Goal: Transaction & Acquisition: Book appointment/travel/reservation

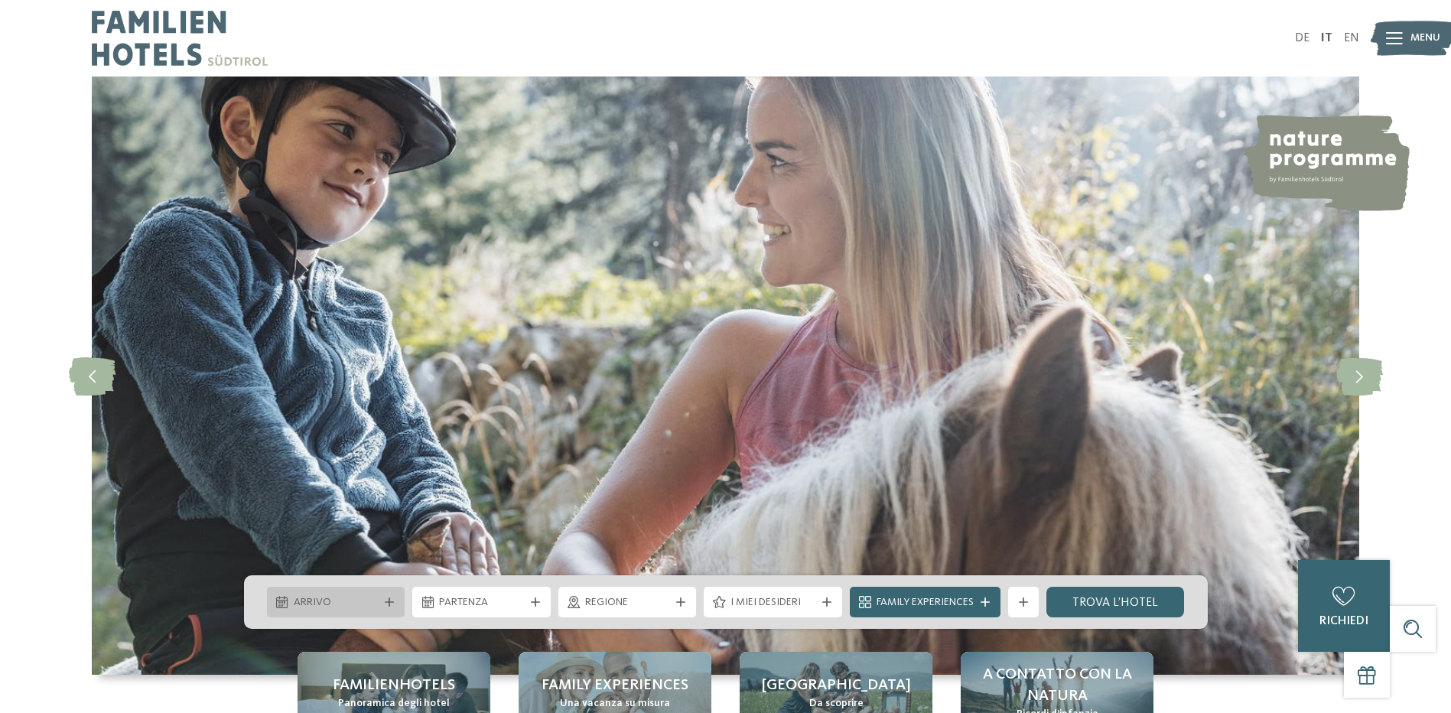
click at [353, 599] on span "Arrivo" at bounding box center [336, 602] width 85 height 15
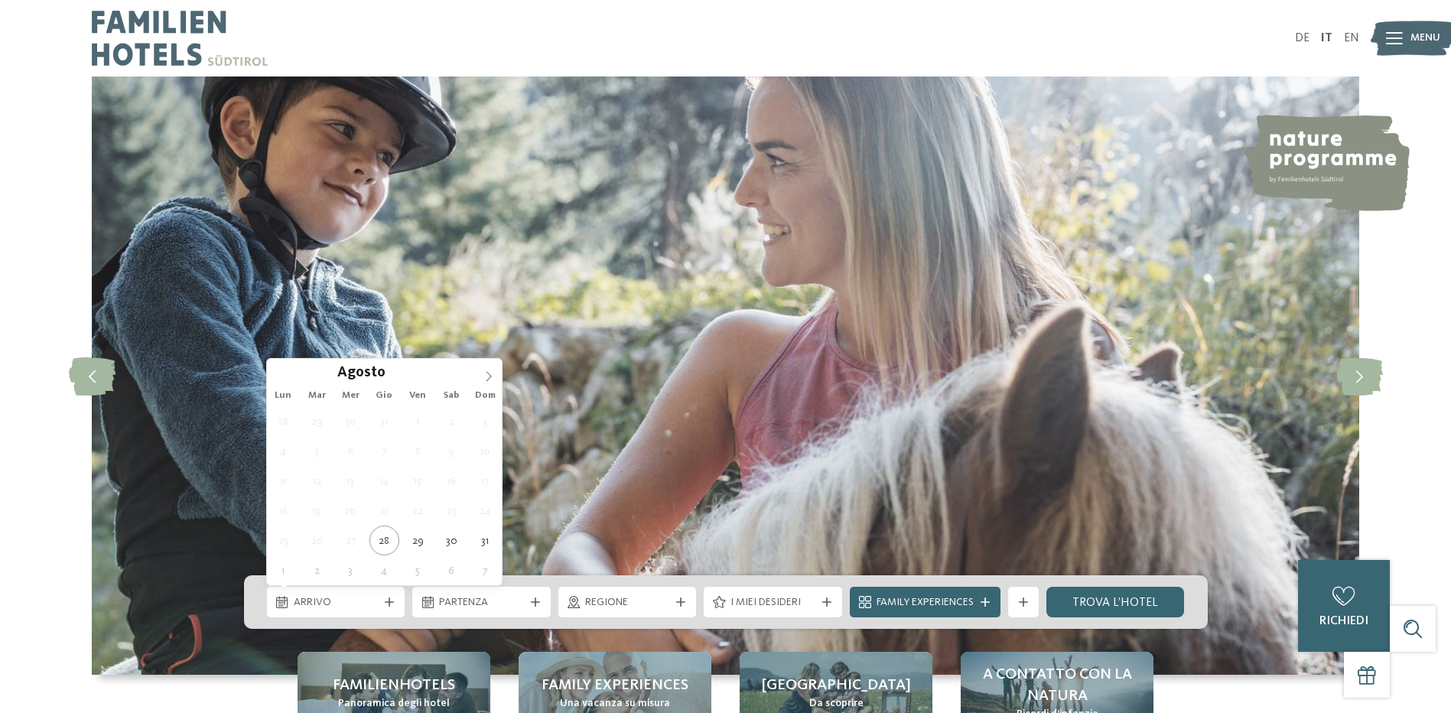
click at [486, 375] on icon at bounding box center [488, 376] width 11 height 11
type div "30.12.2025"
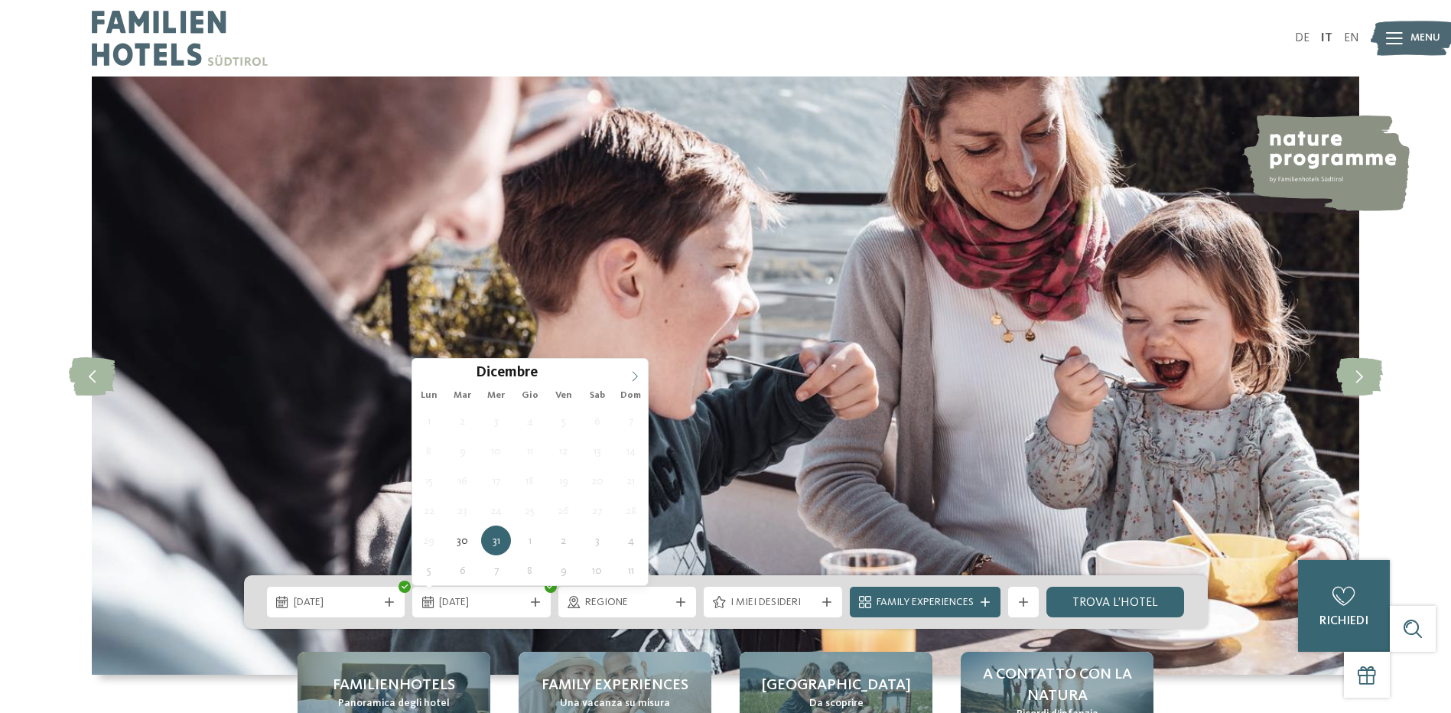
type input "****"
click at [630, 379] on icon at bounding box center [634, 376] width 11 height 11
type div "06.01.2026"
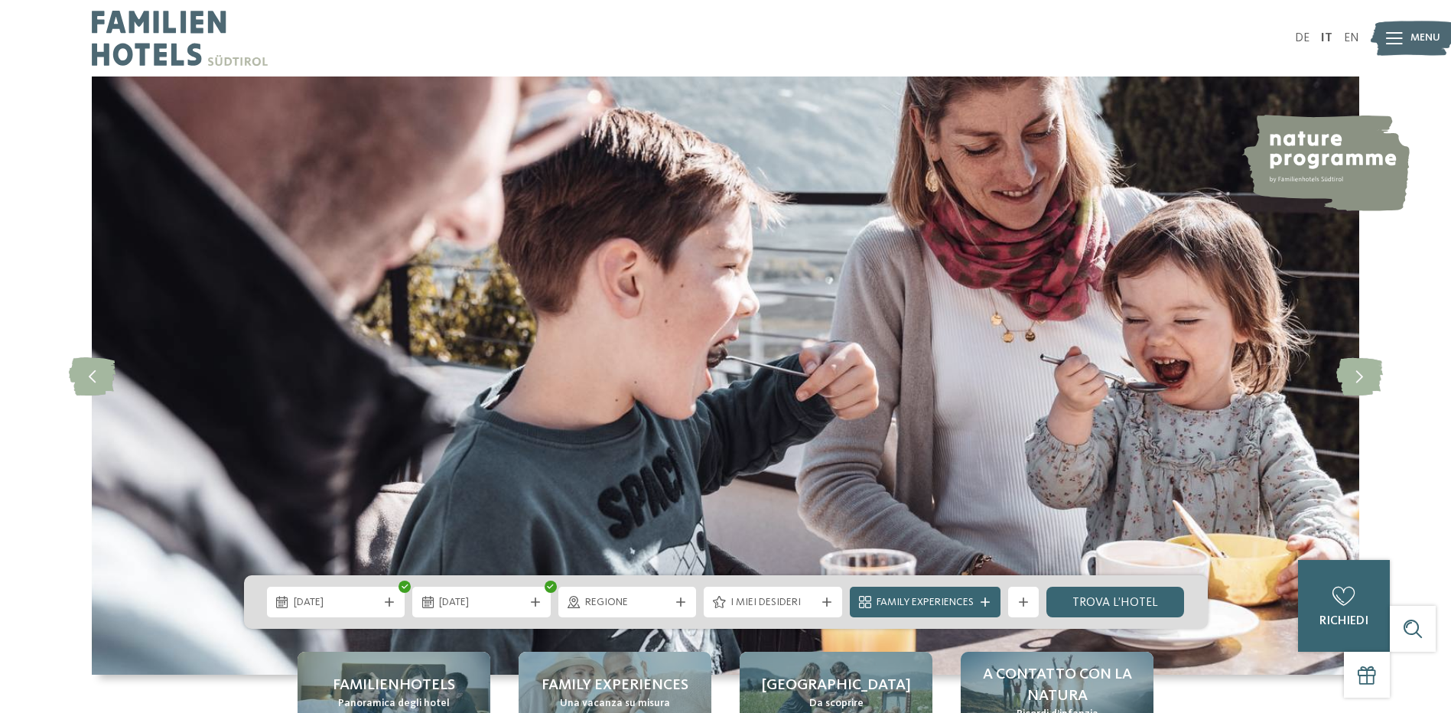
click at [649, 606] on span "Regione" at bounding box center [627, 602] width 85 height 15
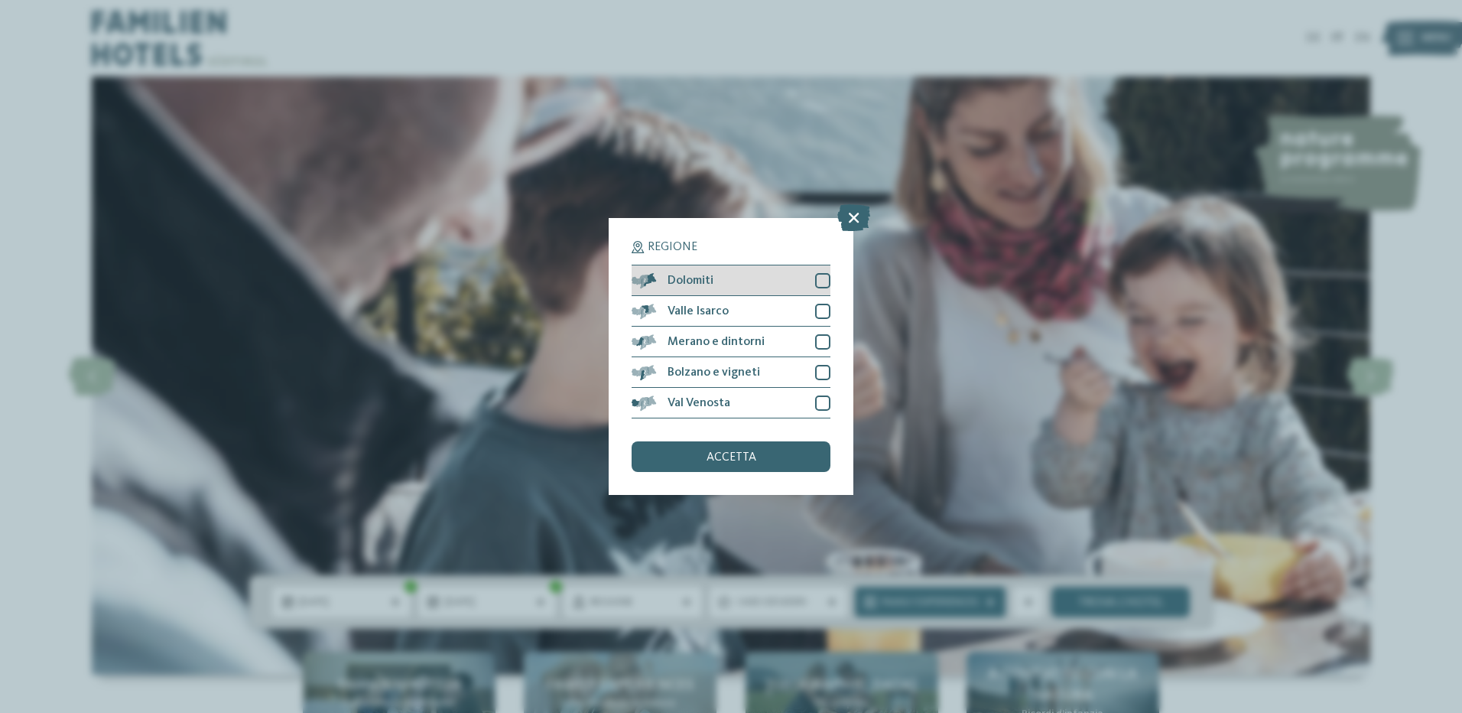
click at [670, 270] on div "Dolomiti" at bounding box center [731, 280] width 199 height 31
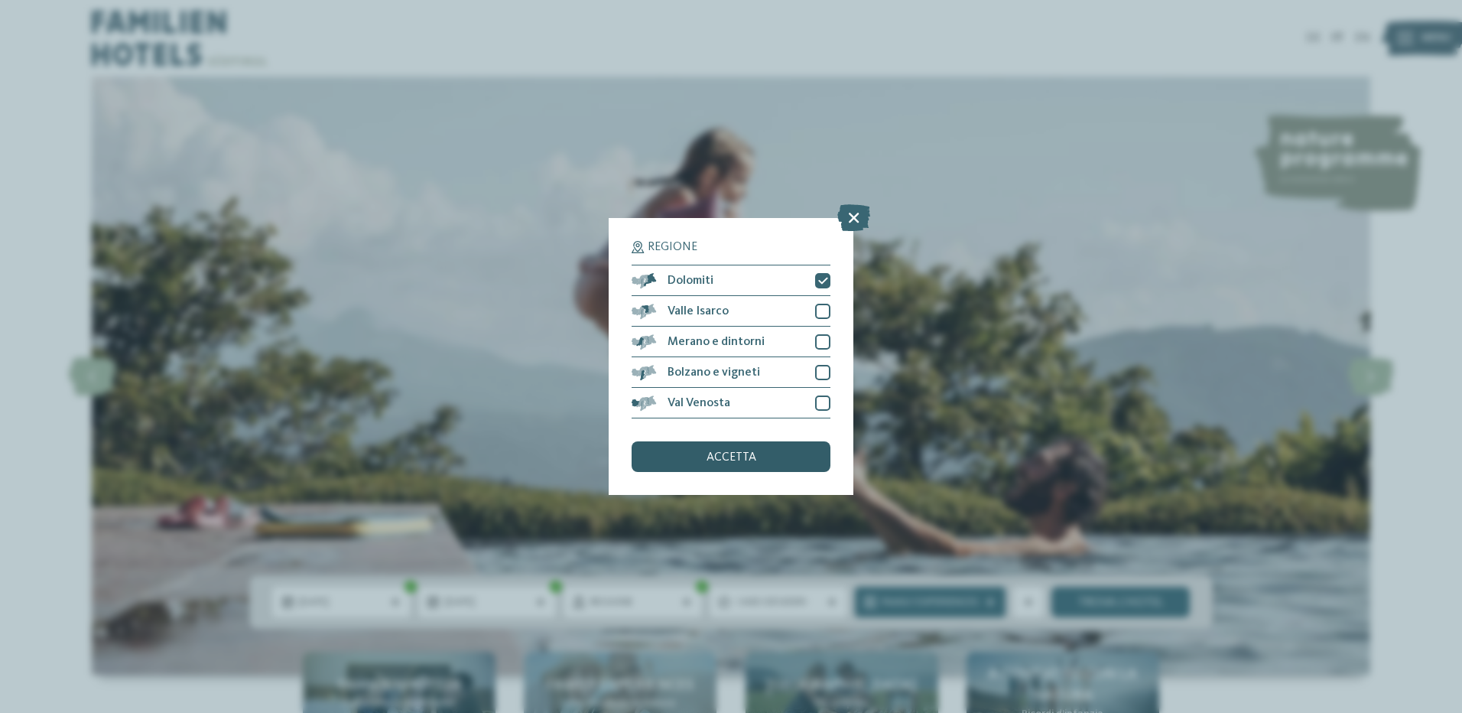
click at [777, 455] on div "accetta" at bounding box center [731, 456] width 199 height 31
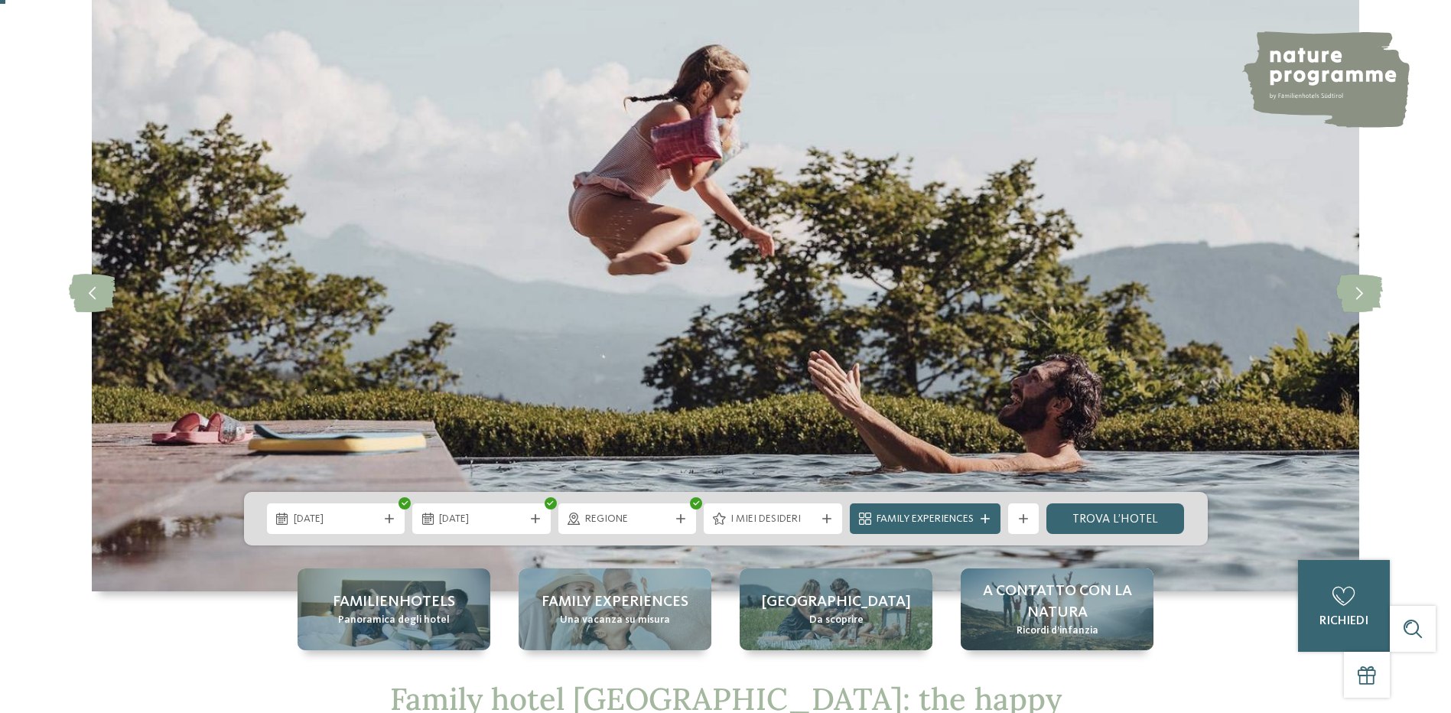
scroll to position [153, 0]
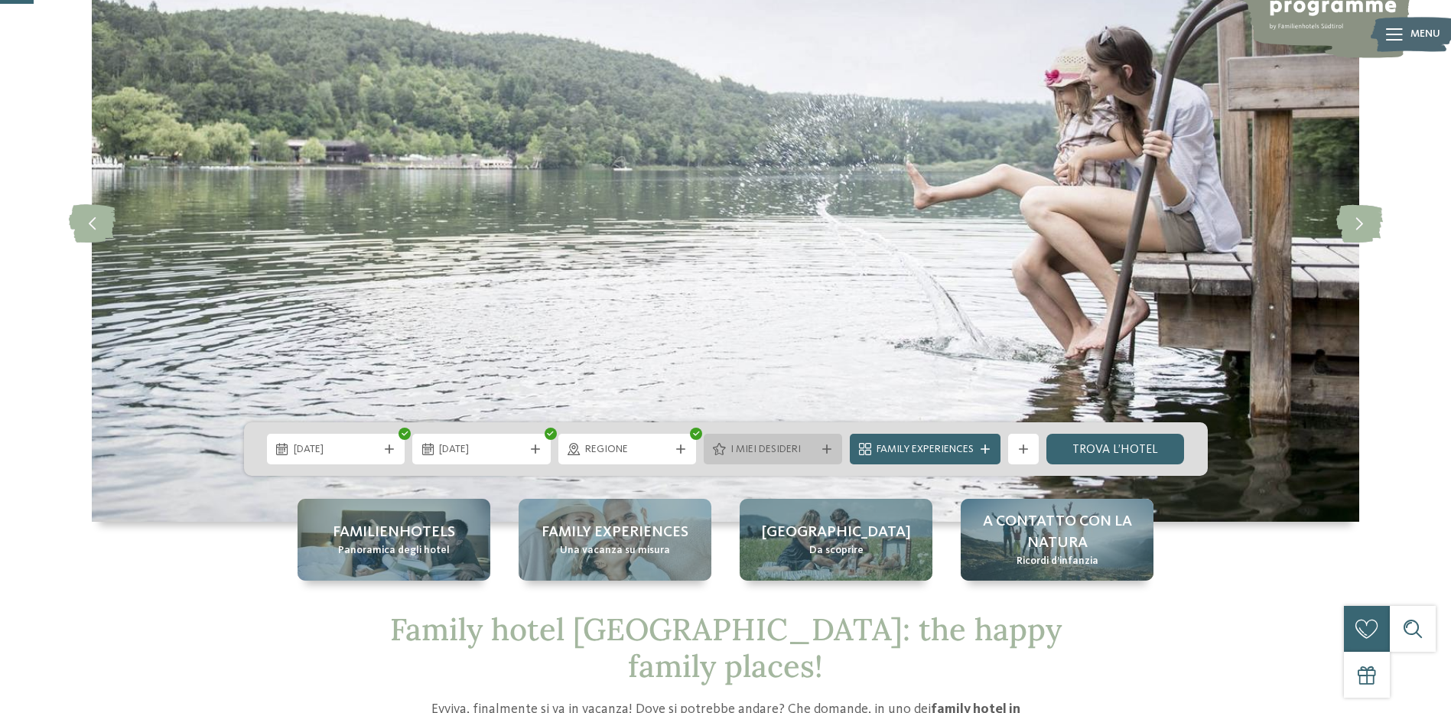
click at [775, 446] on span "I miei desideri" at bounding box center [772, 449] width 85 height 15
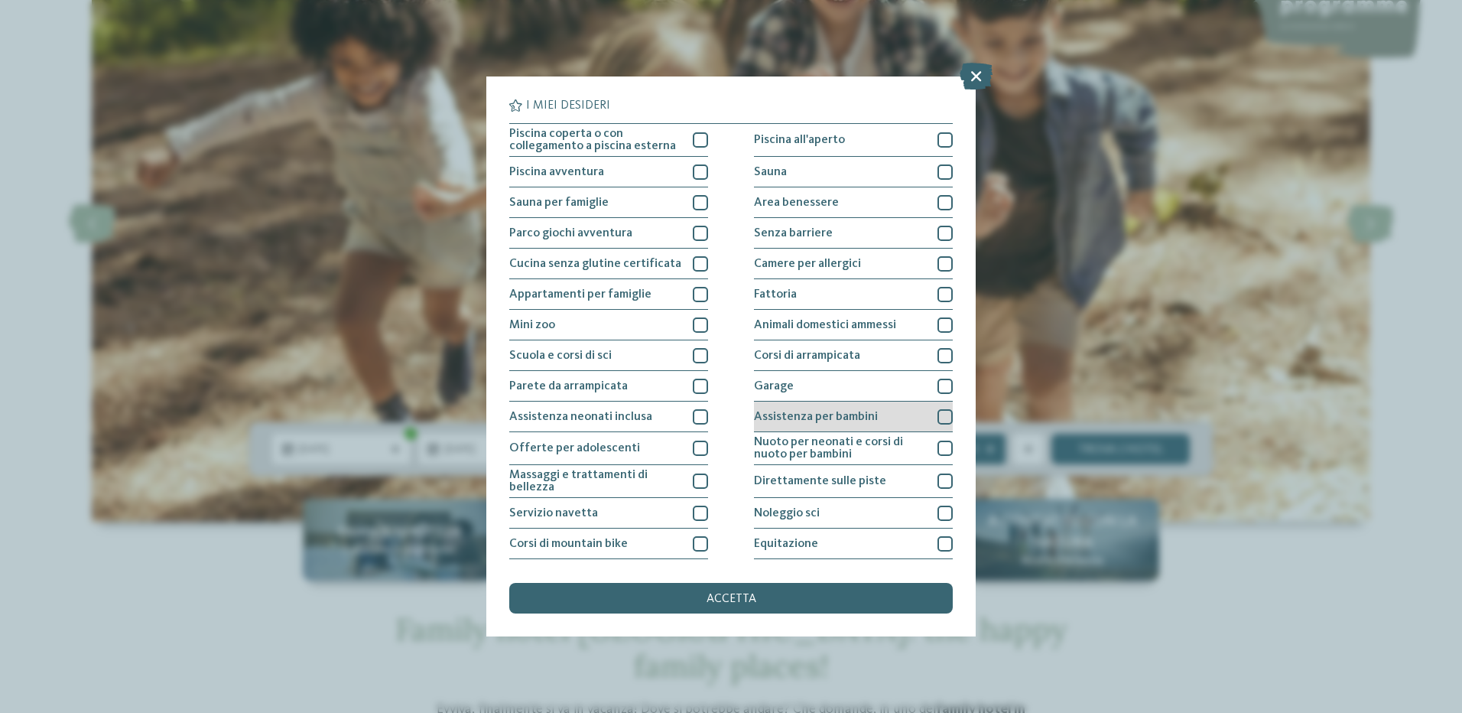
click at [941, 421] on div at bounding box center [945, 416] width 15 height 15
click at [770, 609] on div "accetta" at bounding box center [731, 598] width 444 height 31
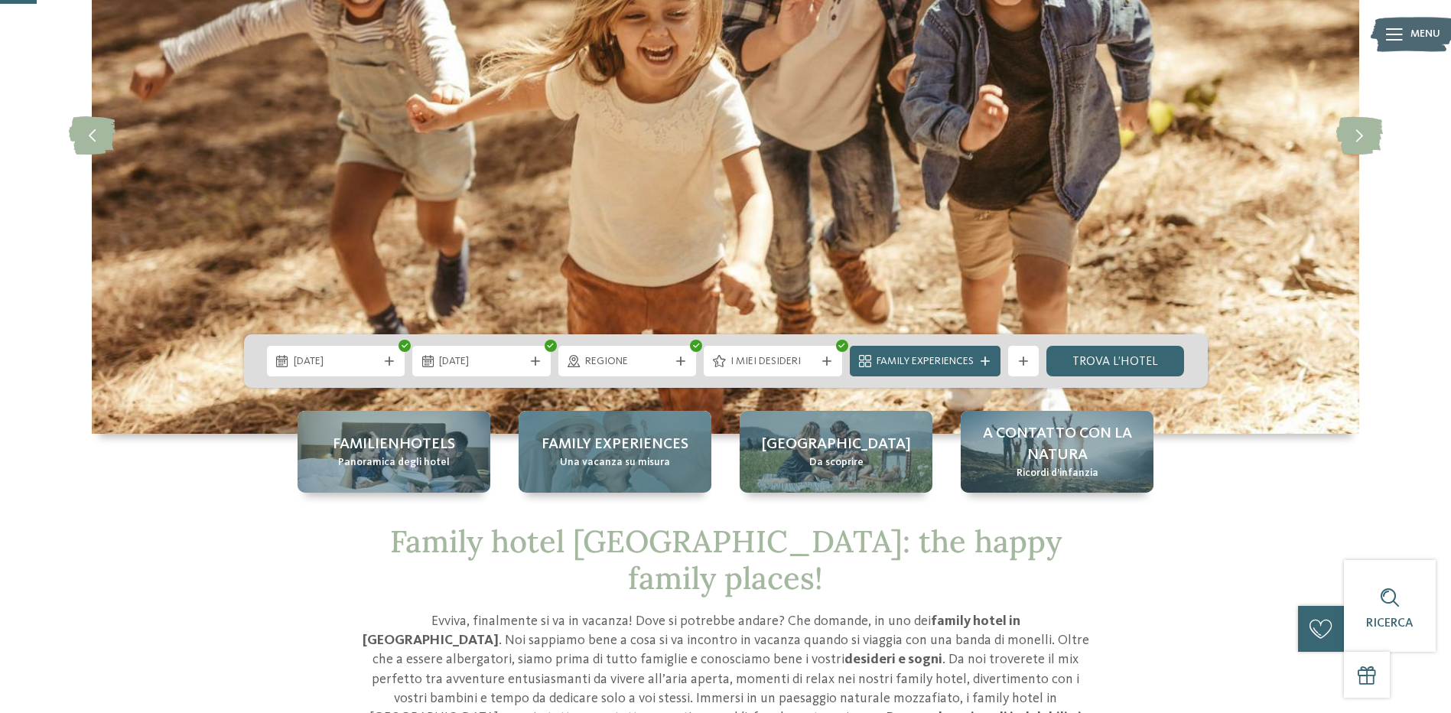
scroll to position [306, 0]
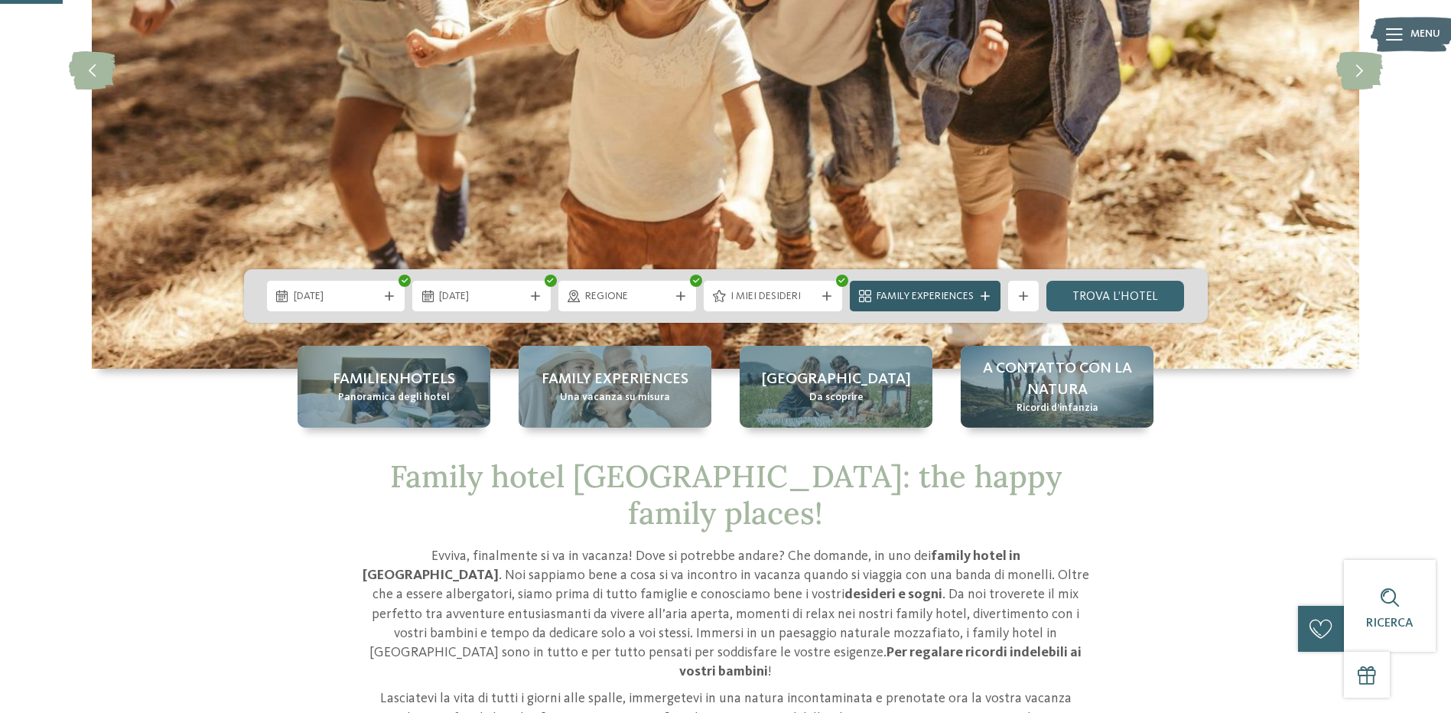
click at [927, 290] on span "Family Experiences" at bounding box center [924, 296] width 97 height 15
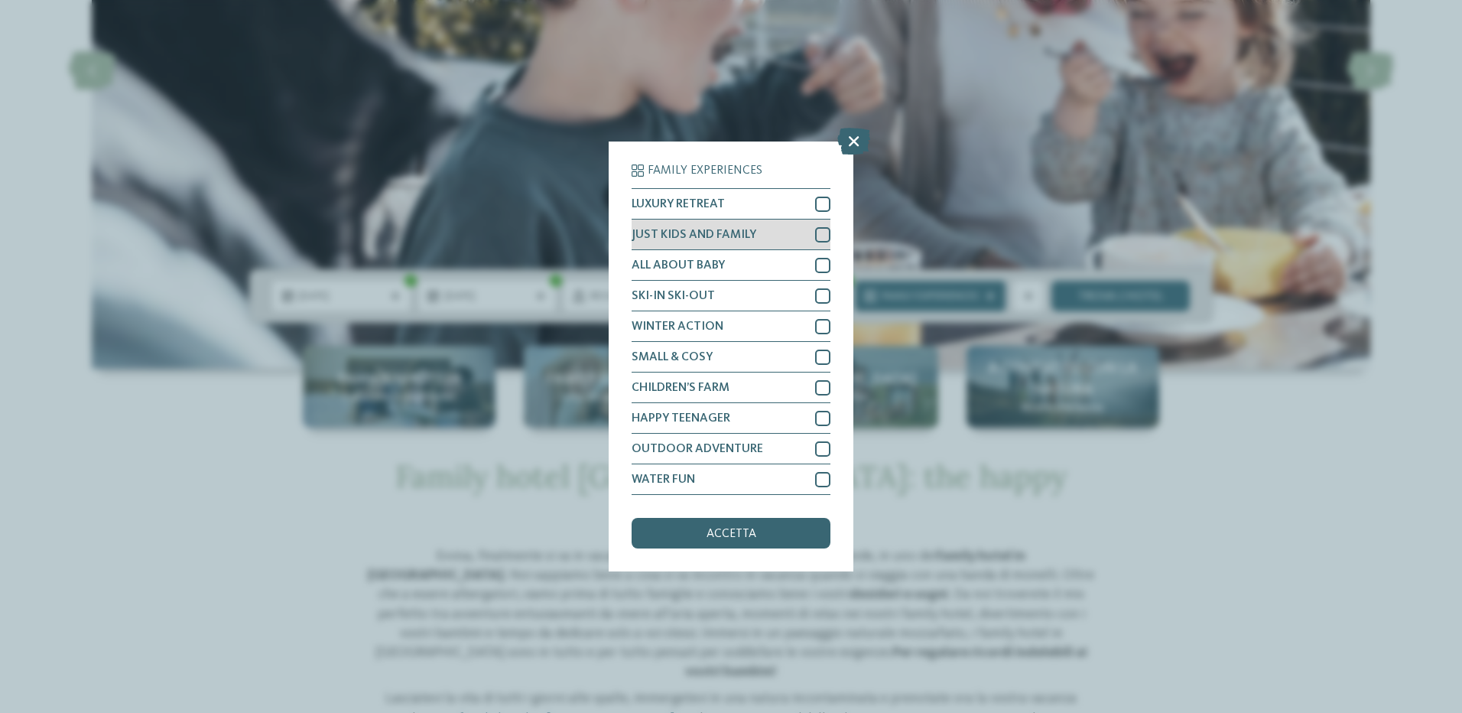
click at [827, 237] on div at bounding box center [822, 234] width 15 height 15
click at [823, 262] on div at bounding box center [822, 265] width 15 height 15
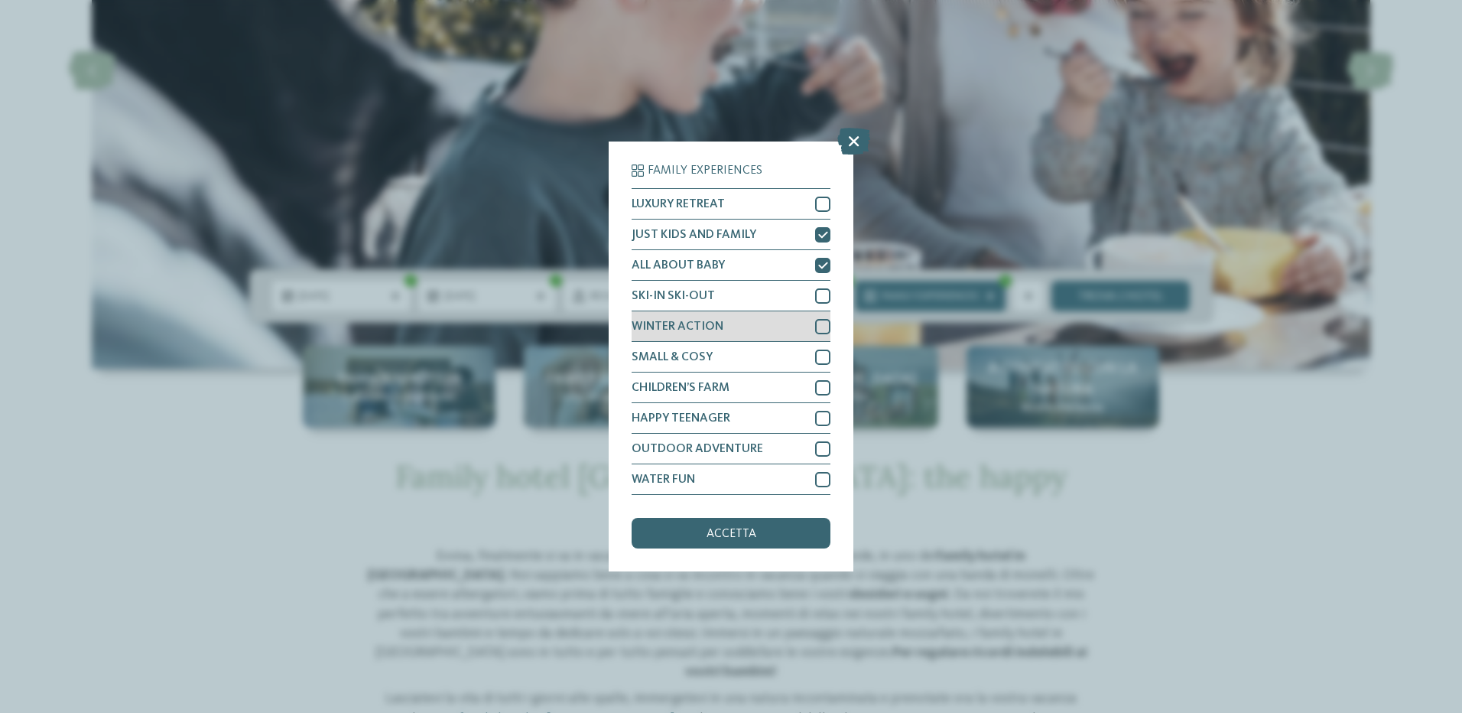
click at [816, 327] on div at bounding box center [822, 326] width 15 height 15
click at [816, 357] on div at bounding box center [822, 356] width 15 height 15
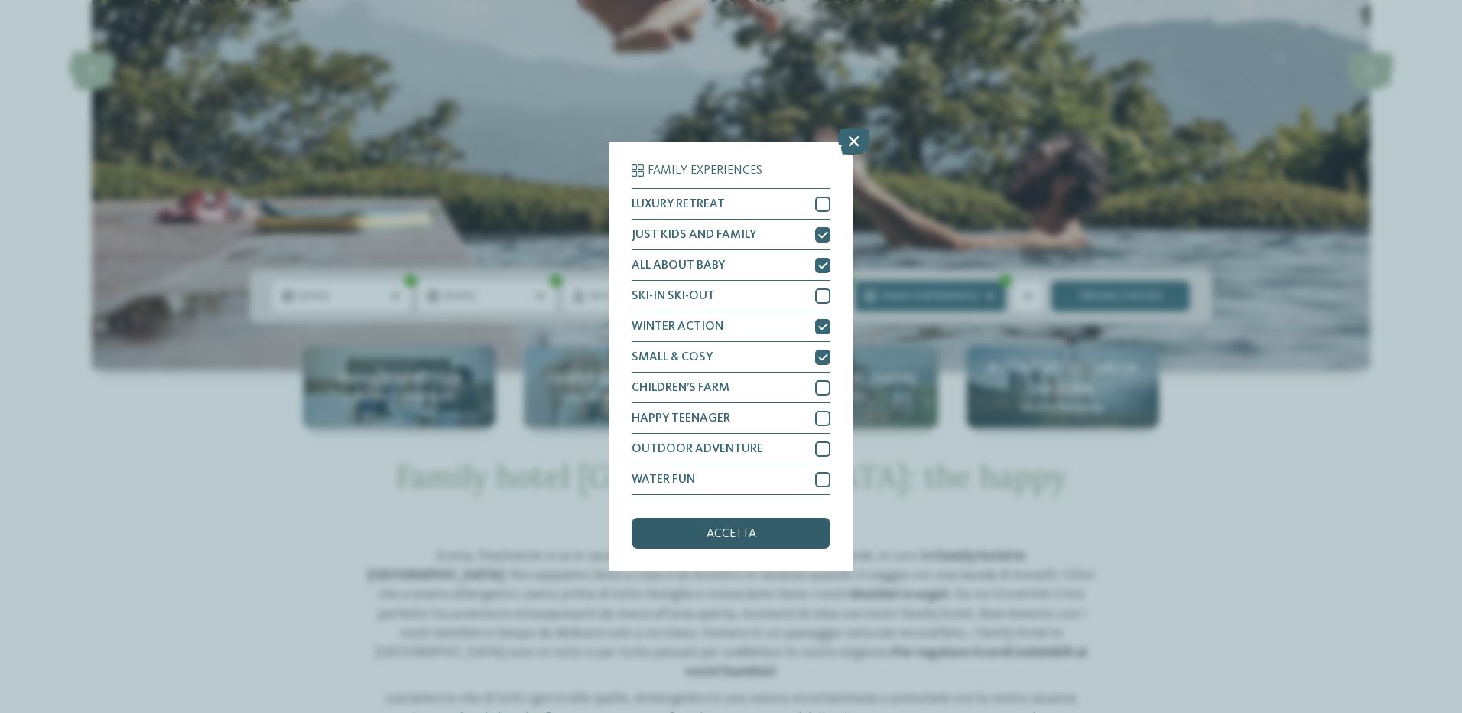
click at [774, 530] on div "accetta" at bounding box center [731, 533] width 199 height 31
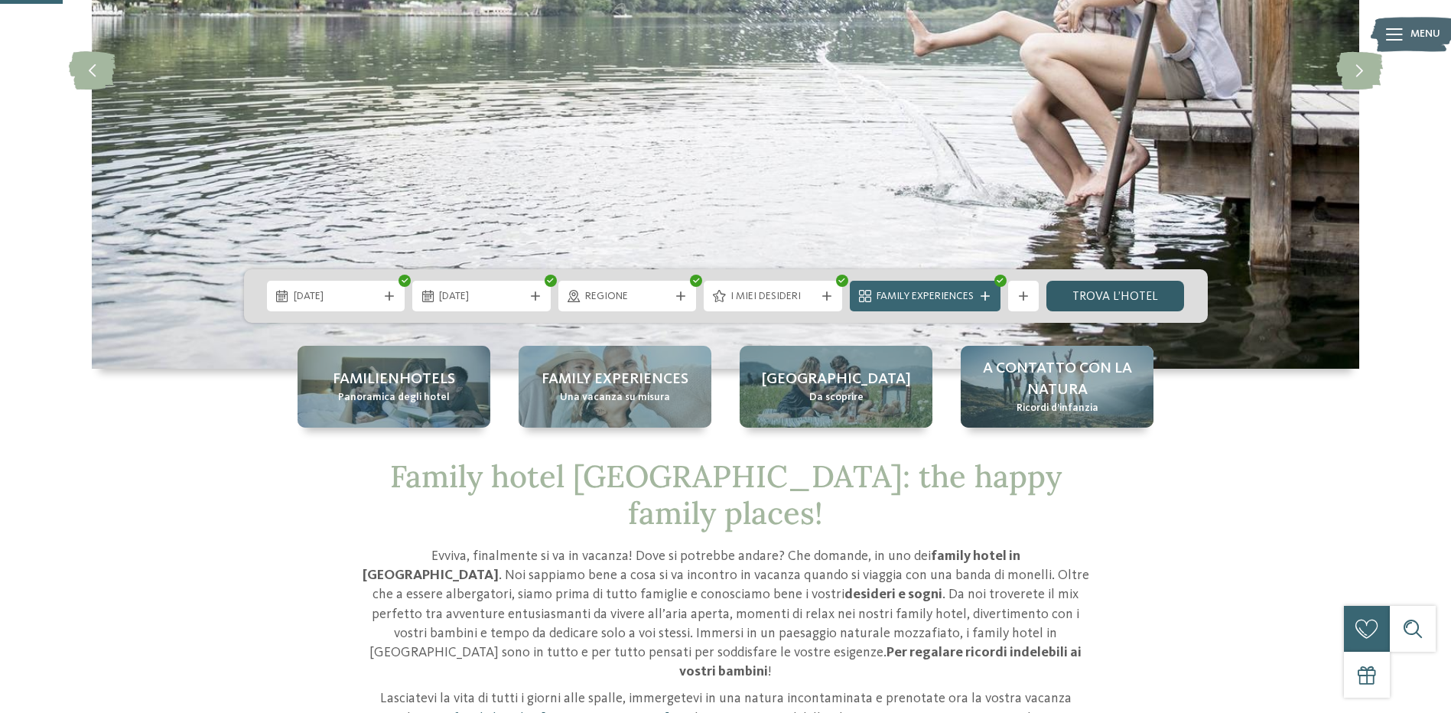
click at [1152, 289] on link "trova l’hotel" at bounding box center [1115, 296] width 138 height 31
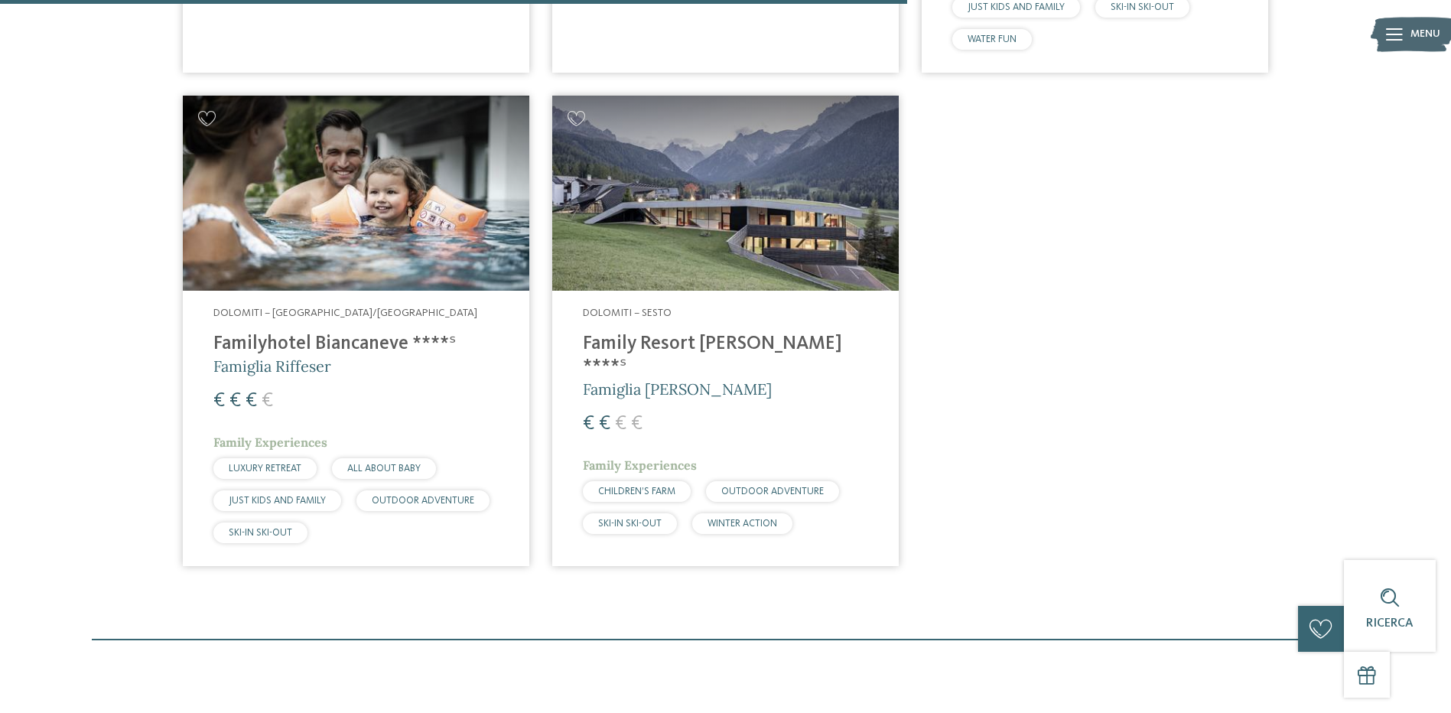
scroll to position [1572, 0]
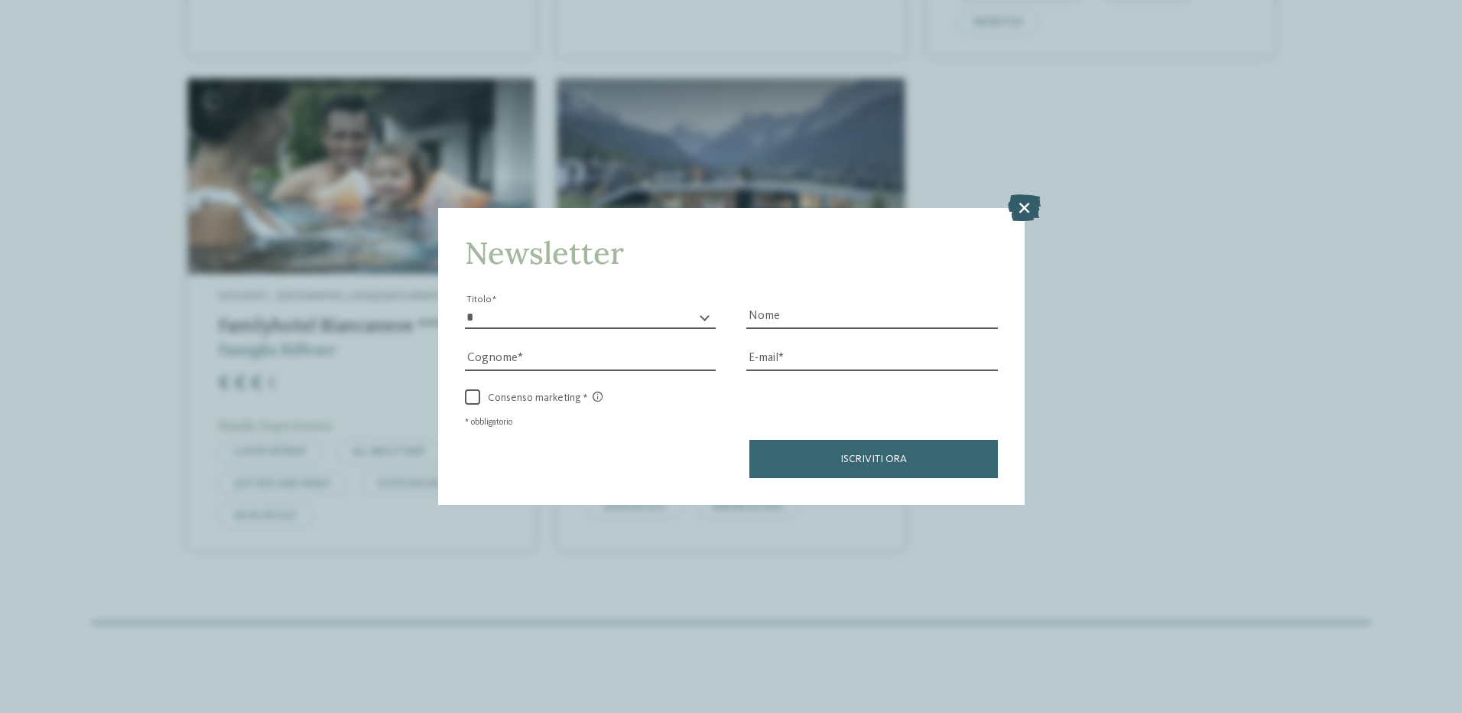
click at [1029, 200] on icon at bounding box center [1024, 206] width 33 height 27
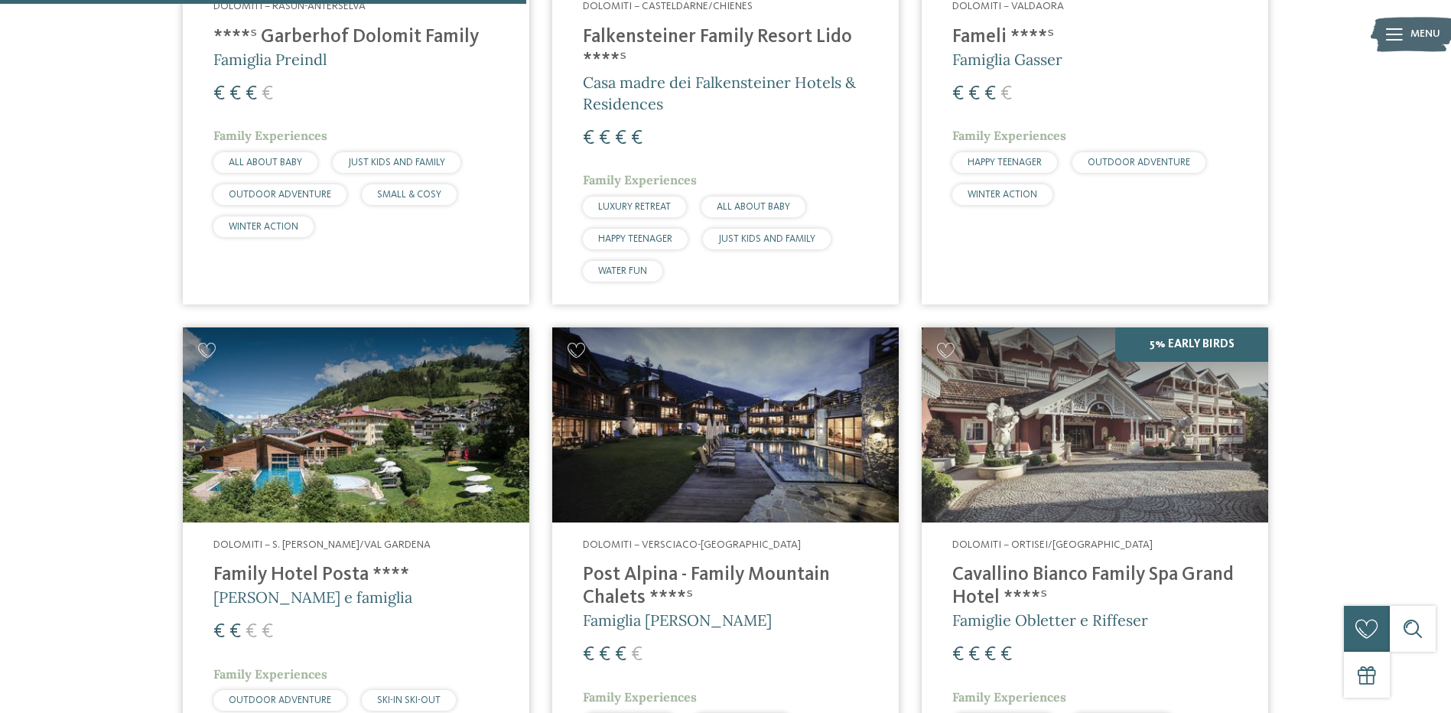
scroll to position [884, 0]
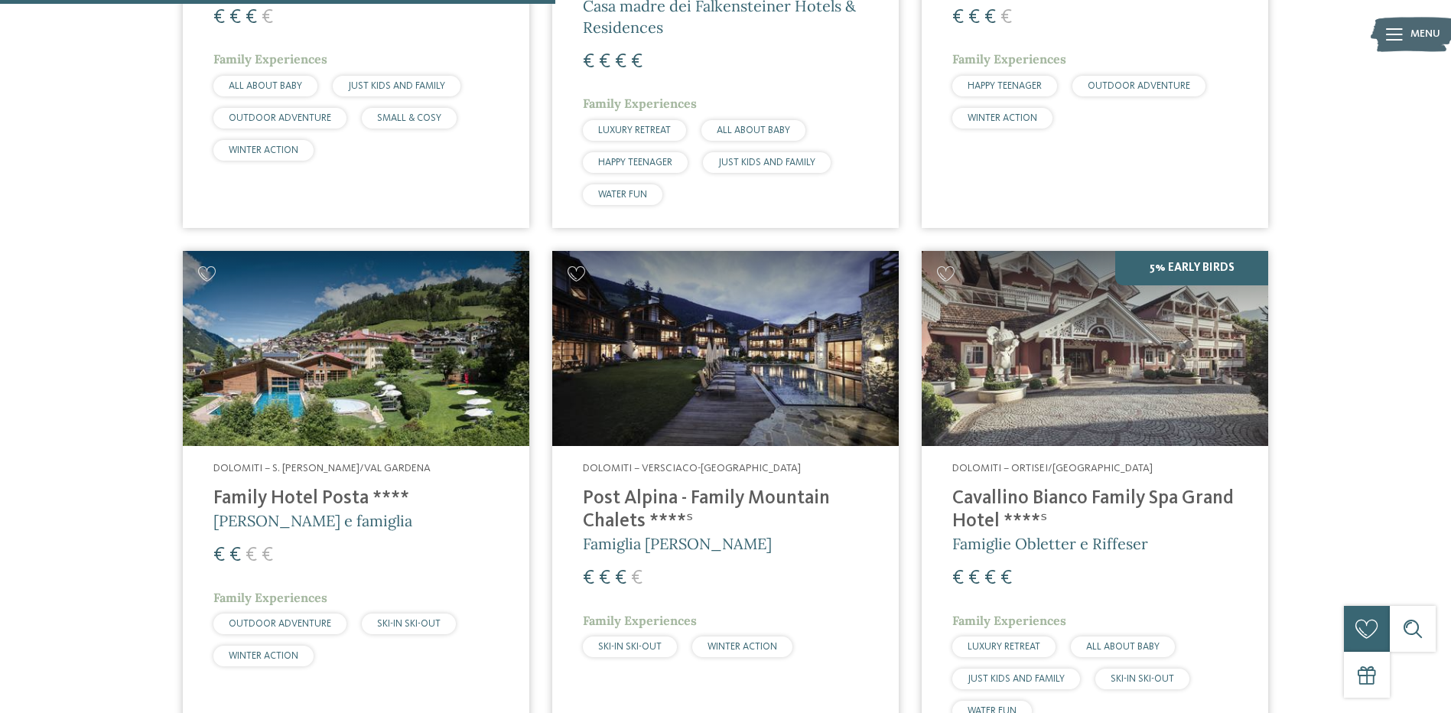
click at [307, 504] on h4 "Family Hotel Posta ****" at bounding box center [355, 498] width 285 height 23
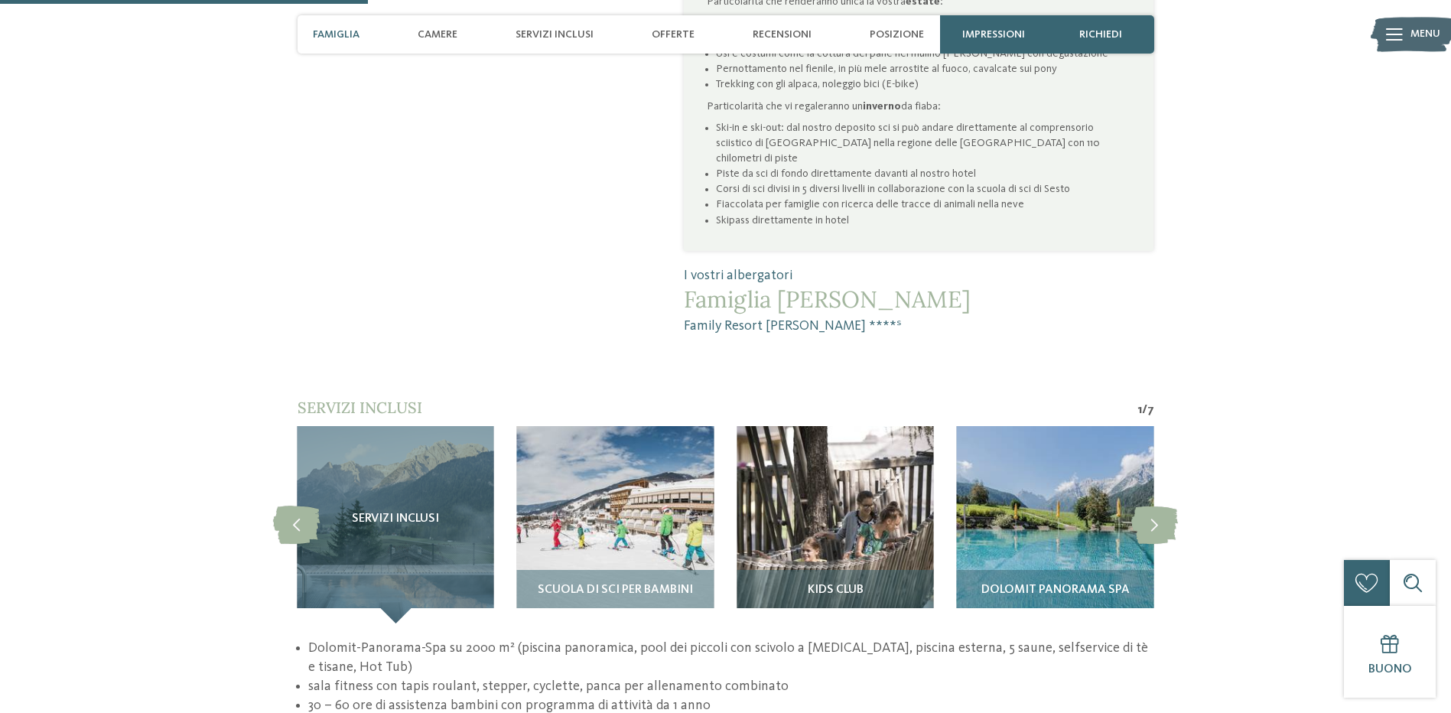
scroll to position [1224, 0]
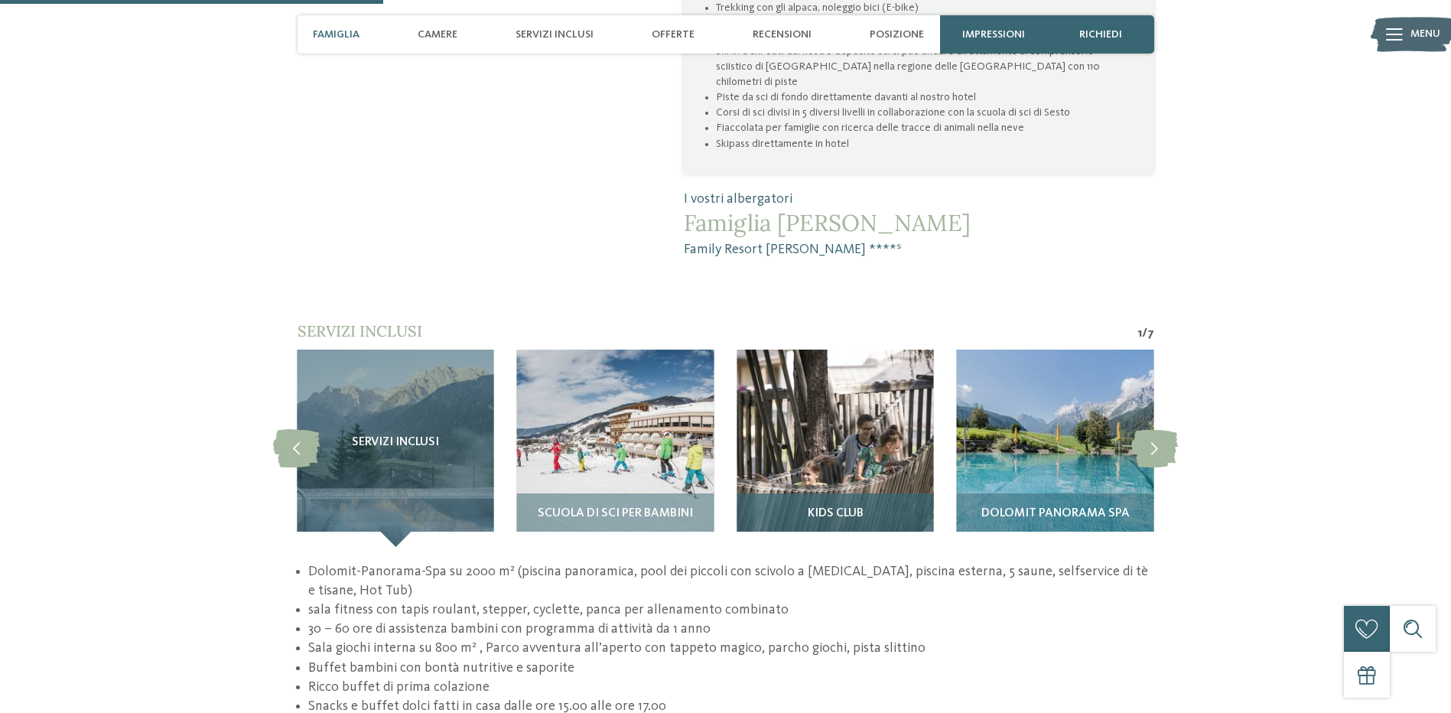
click at [829, 507] on span "Kids Club" at bounding box center [836, 514] width 56 height 14
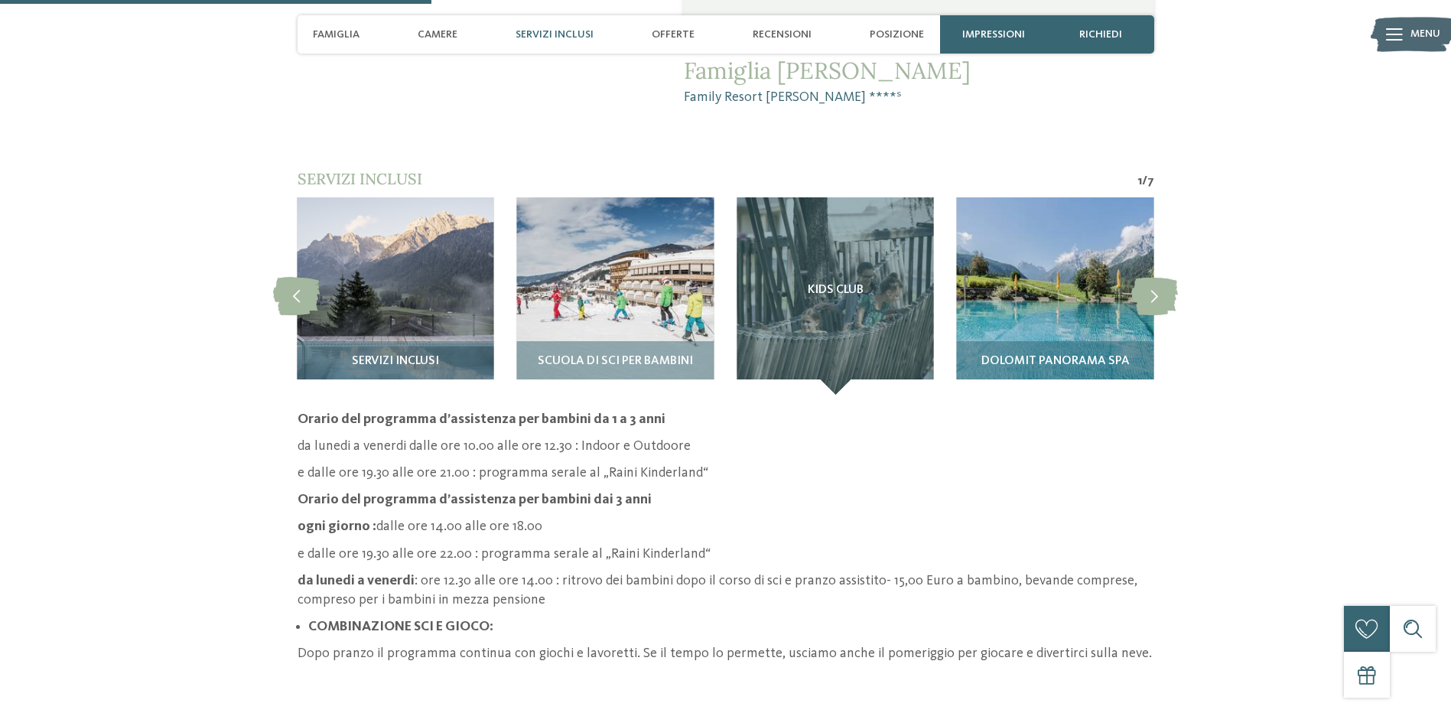
scroll to position [1376, 0]
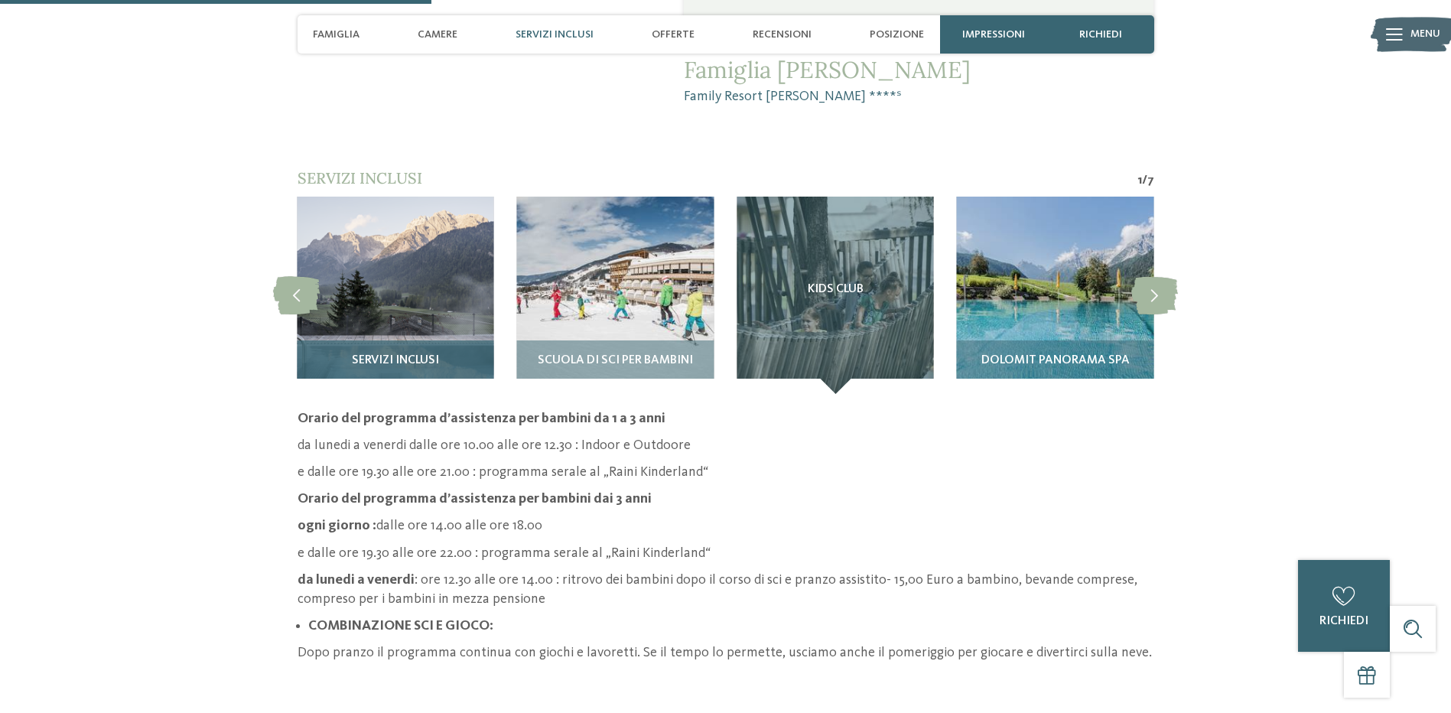
click at [374, 340] on div "Servizi inclusi" at bounding box center [395, 367] width 197 height 54
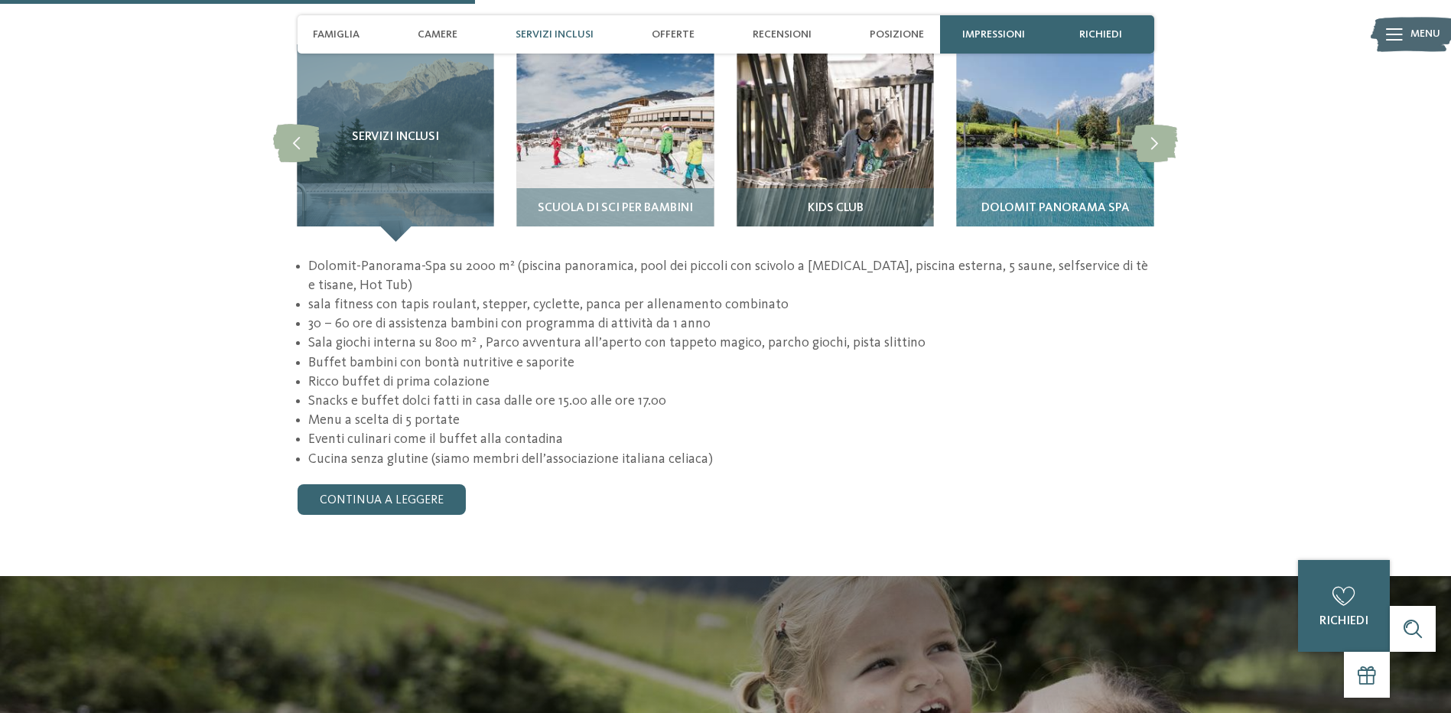
scroll to position [1529, 0]
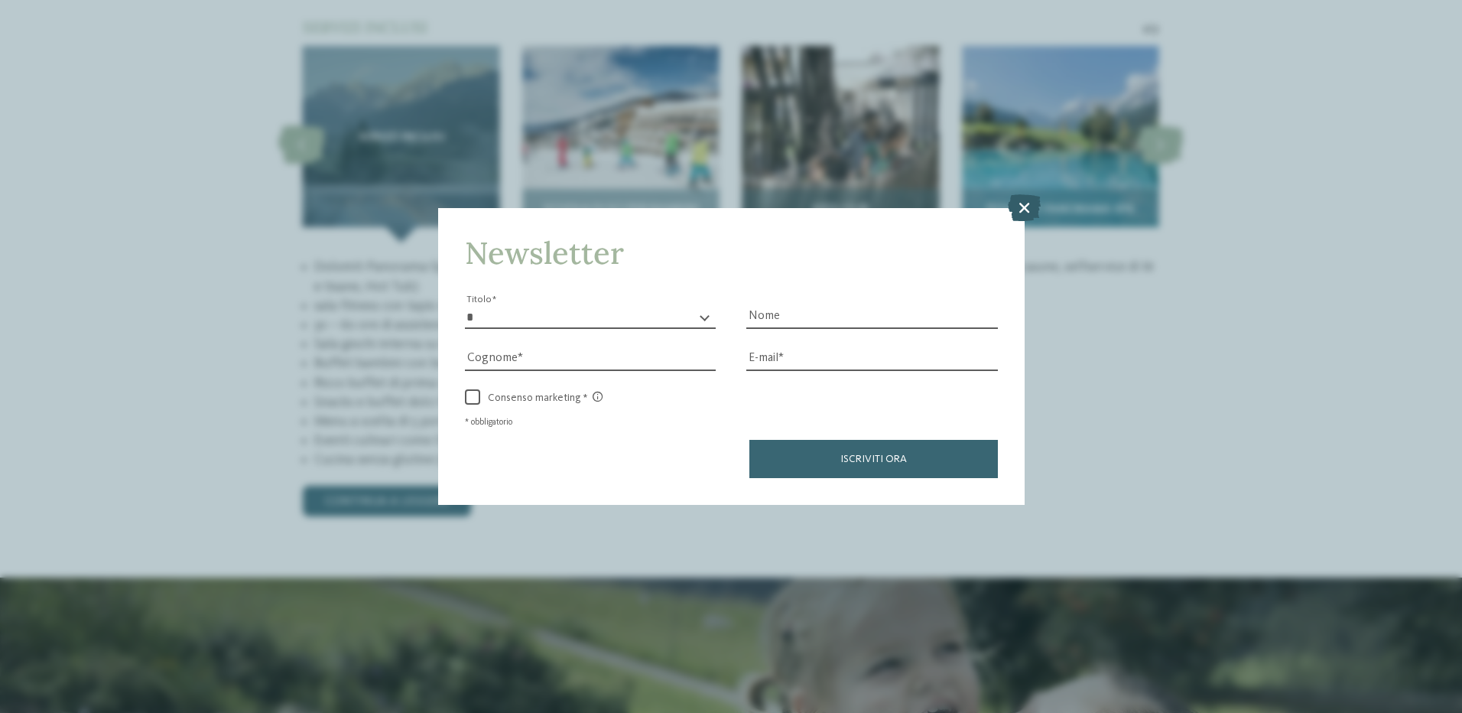
click at [1024, 206] on icon at bounding box center [1024, 206] width 33 height 27
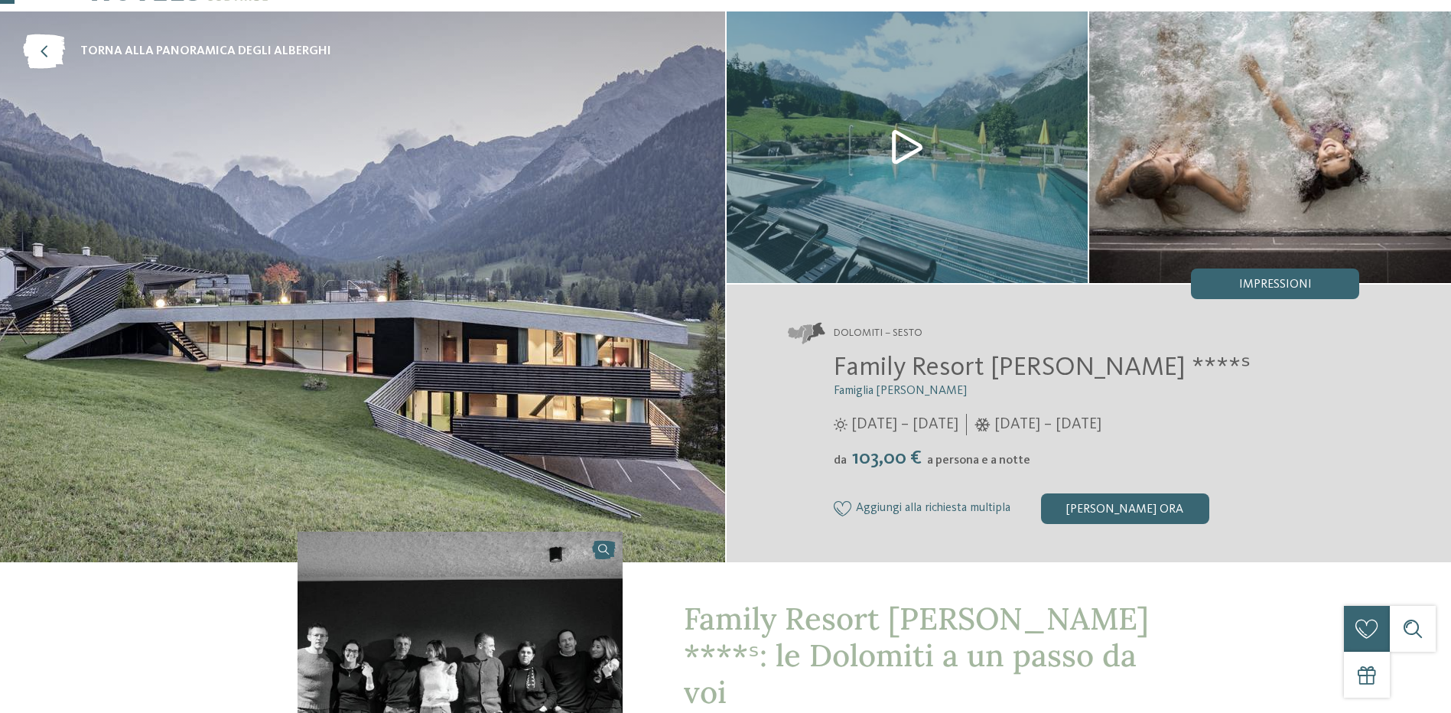
scroll to position [153, 0]
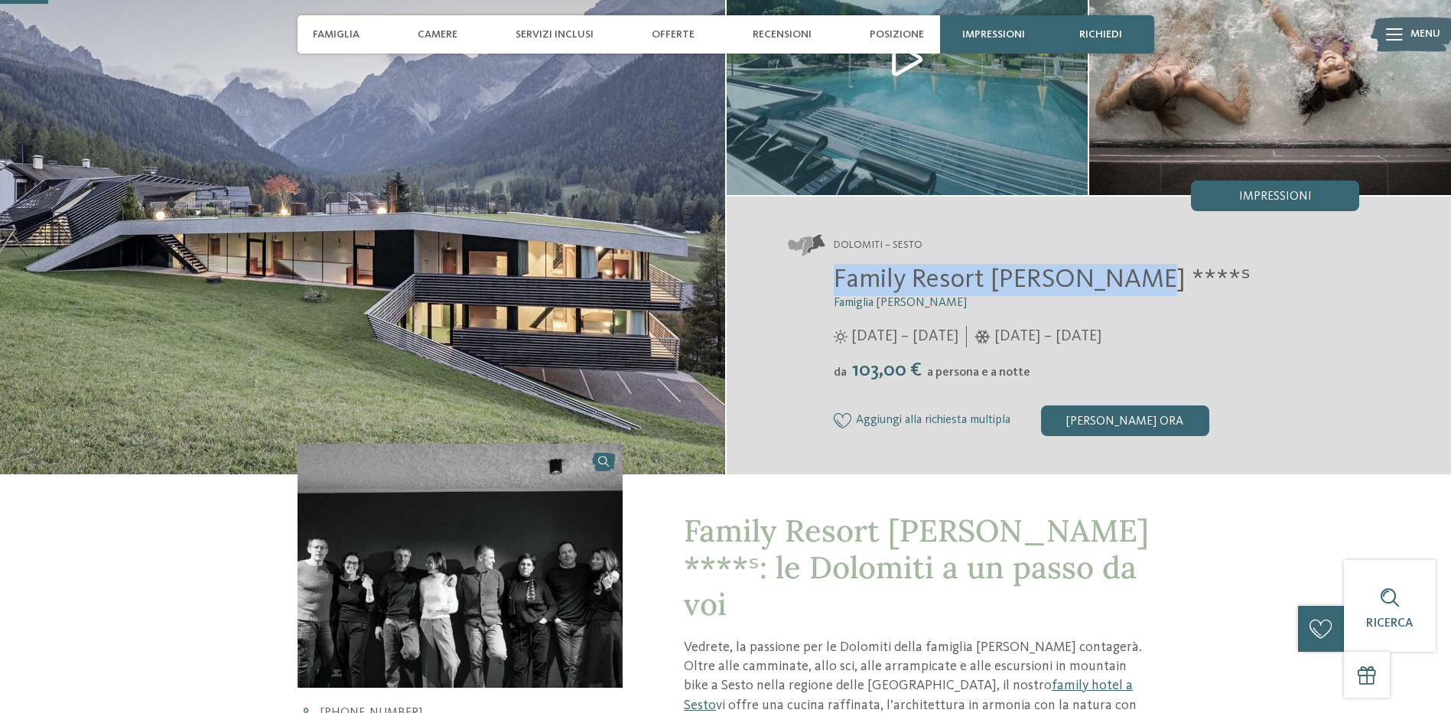
drag, startPoint x: 834, startPoint y: 288, endPoint x: 1126, endPoint y: 284, distance: 291.4
click at [1126, 284] on h2 "Family Resort Rainer ****ˢ" at bounding box center [1097, 280] width 526 height 32
copy span "Family Resort Rainer ****ˢ"
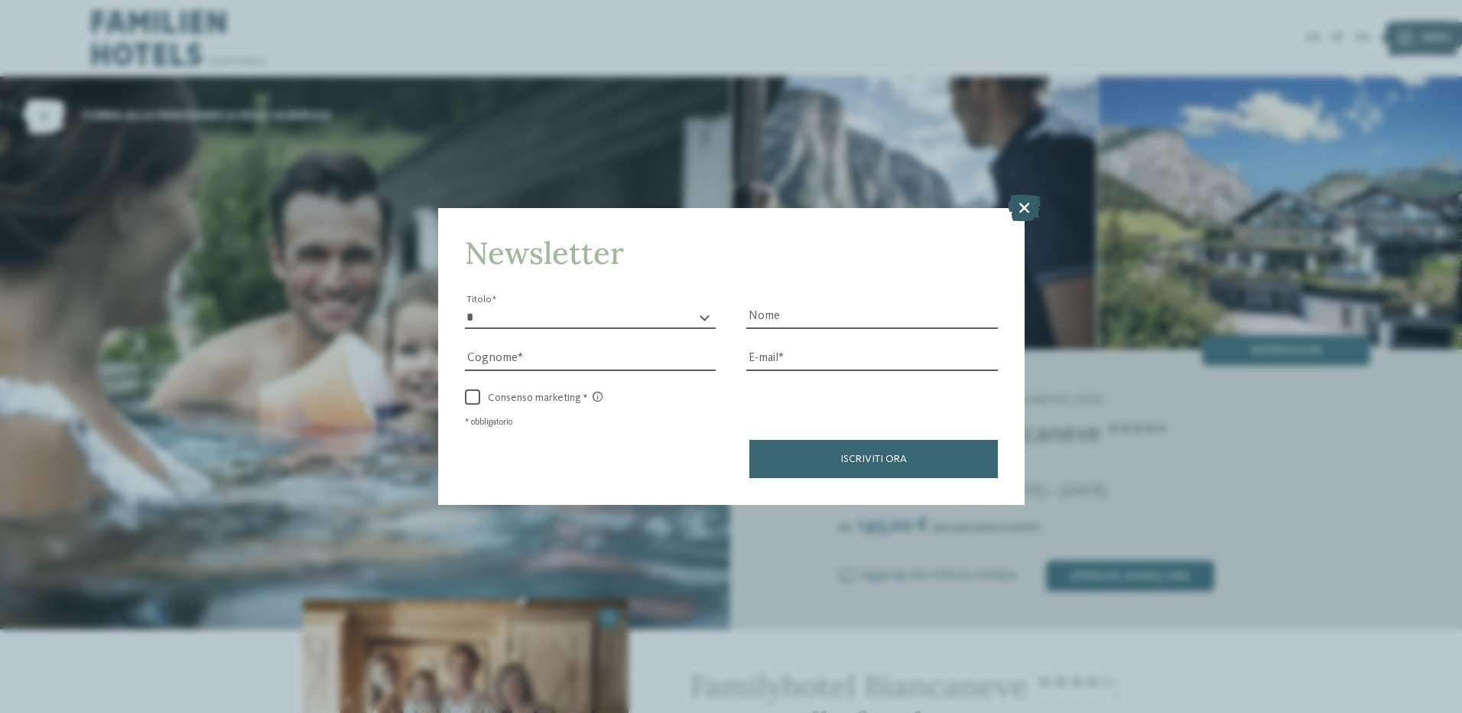
click at [1018, 200] on icon at bounding box center [1024, 206] width 33 height 27
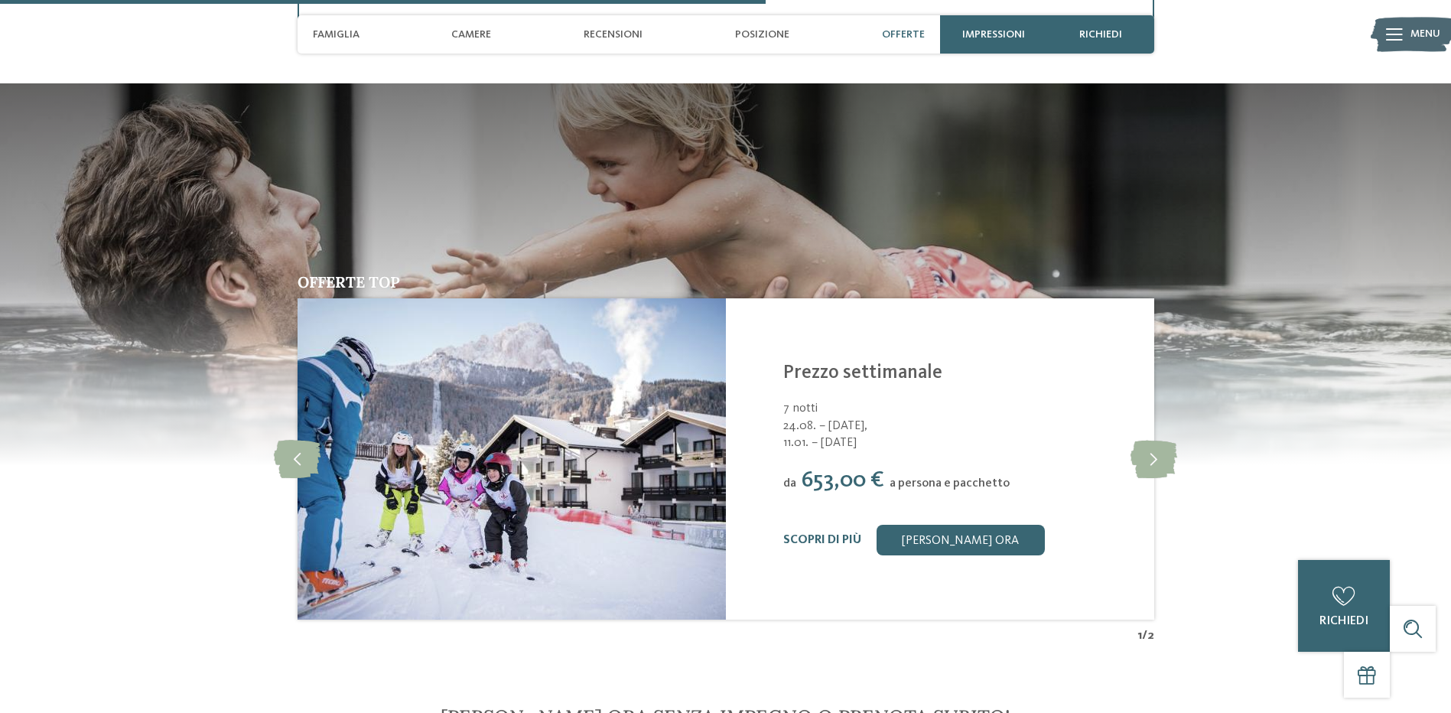
scroll to position [2218, 0]
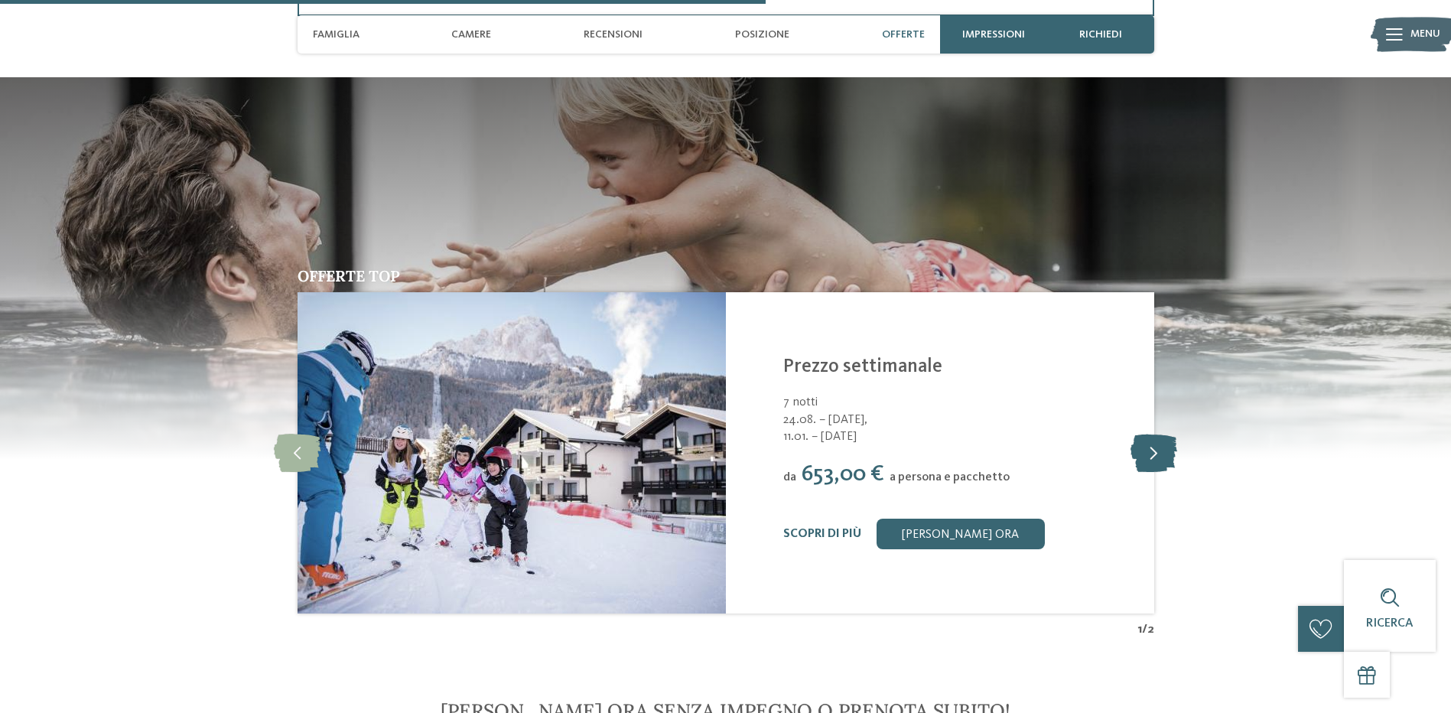
click at [1161, 456] on icon at bounding box center [1153, 453] width 47 height 38
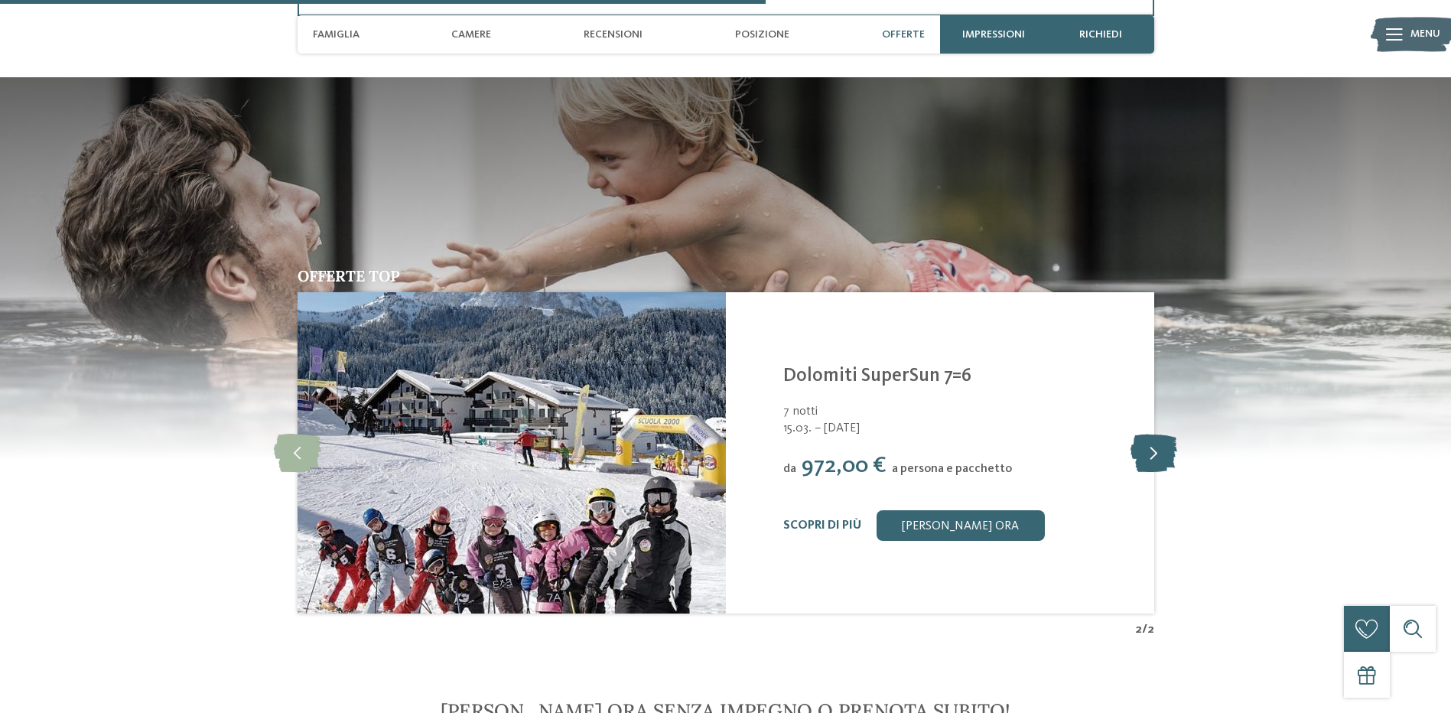
click at [1161, 456] on icon at bounding box center [1153, 453] width 47 height 38
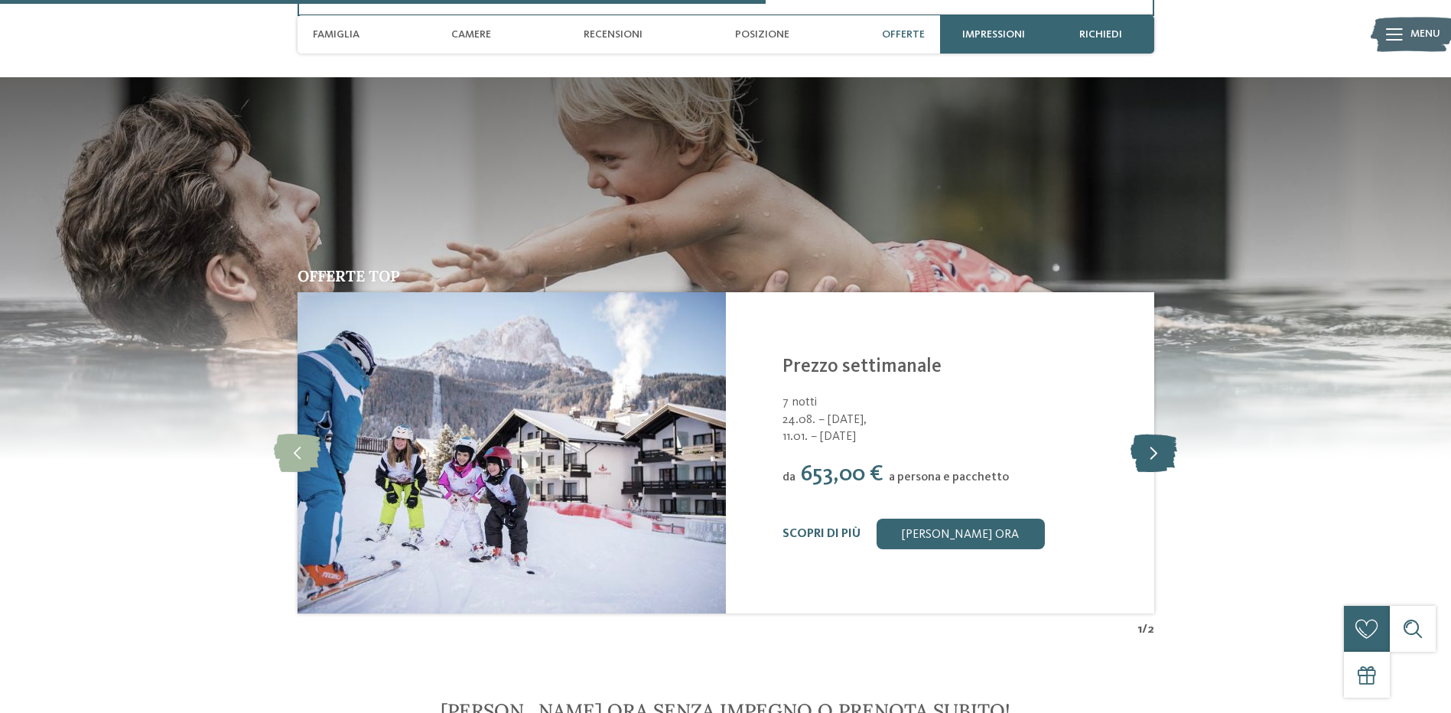
click at [1161, 456] on icon at bounding box center [1153, 453] width 47 height 38
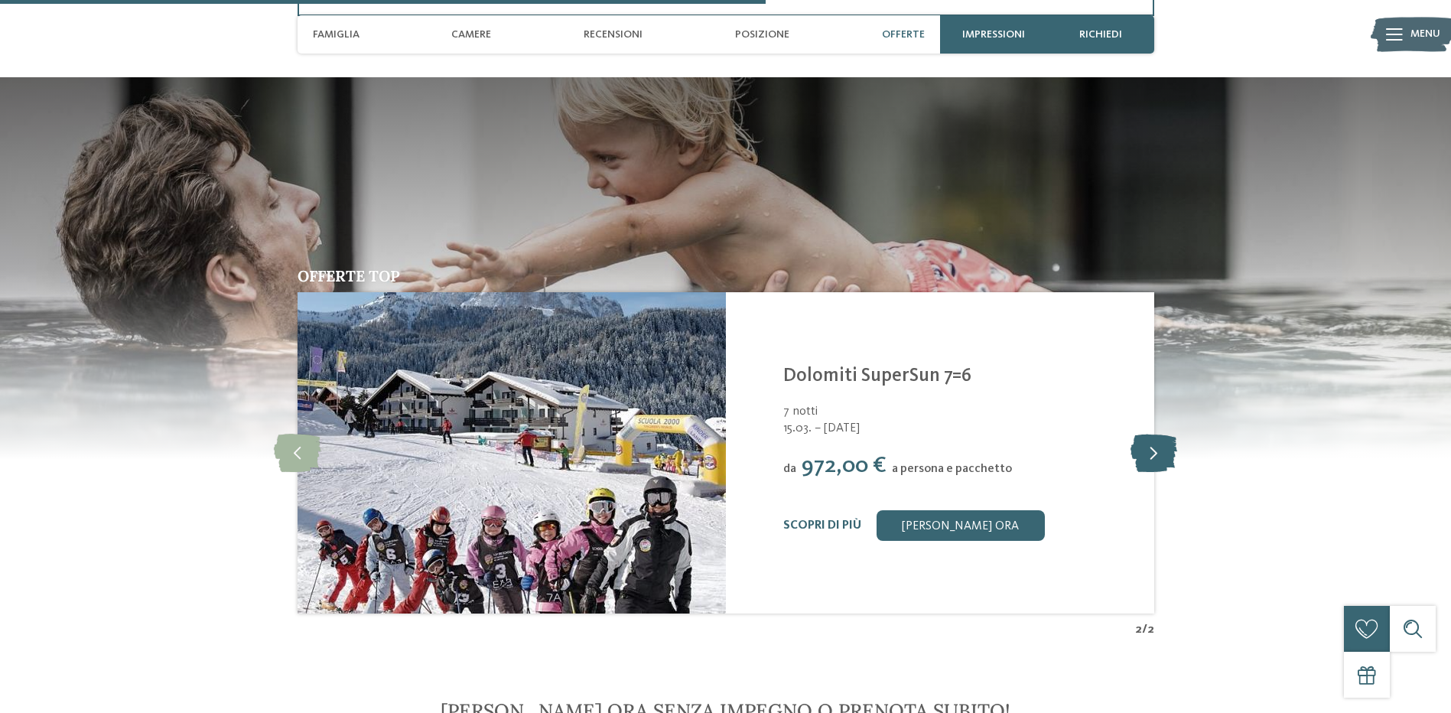
click at [1161, 453] on icon at bounding box center [1153, 453] width 47 height 38
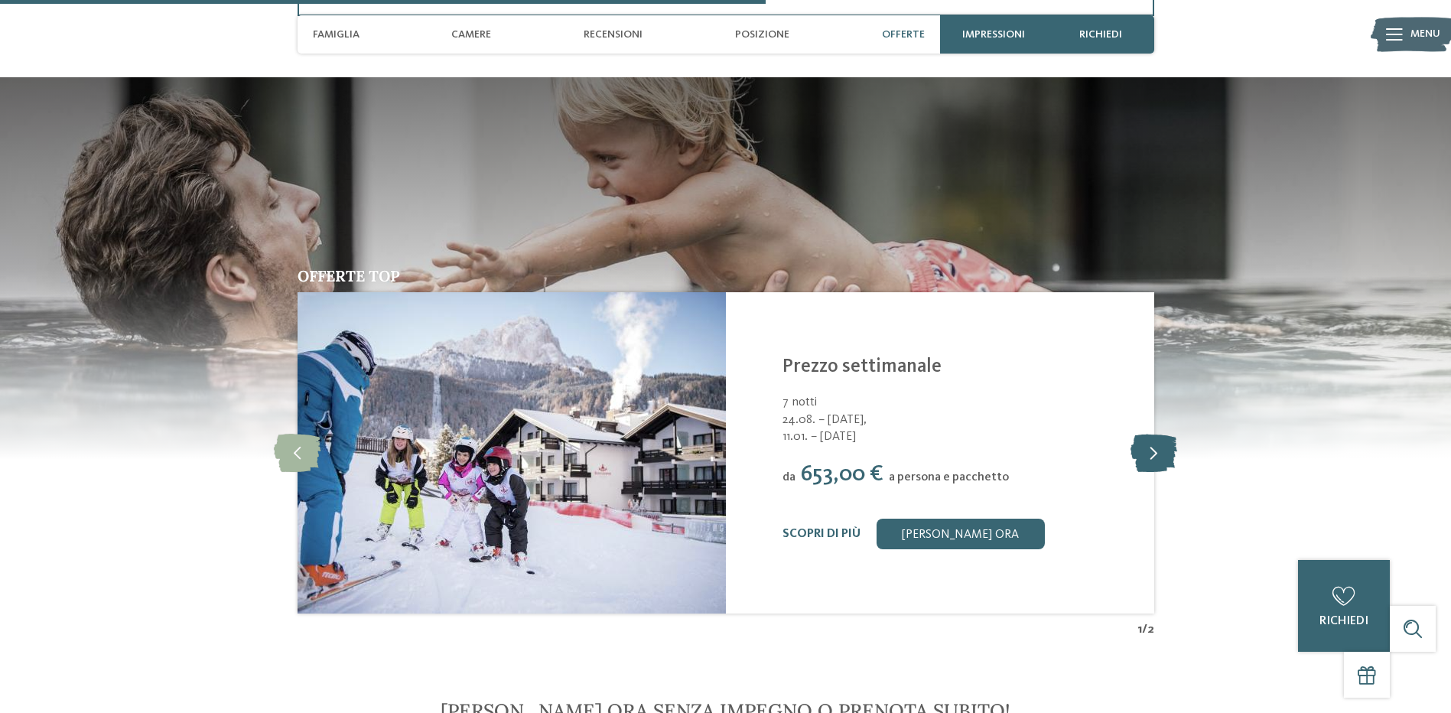
click at [1161, 453] on icon at bounding box center [1153, 453] width 47 height 38
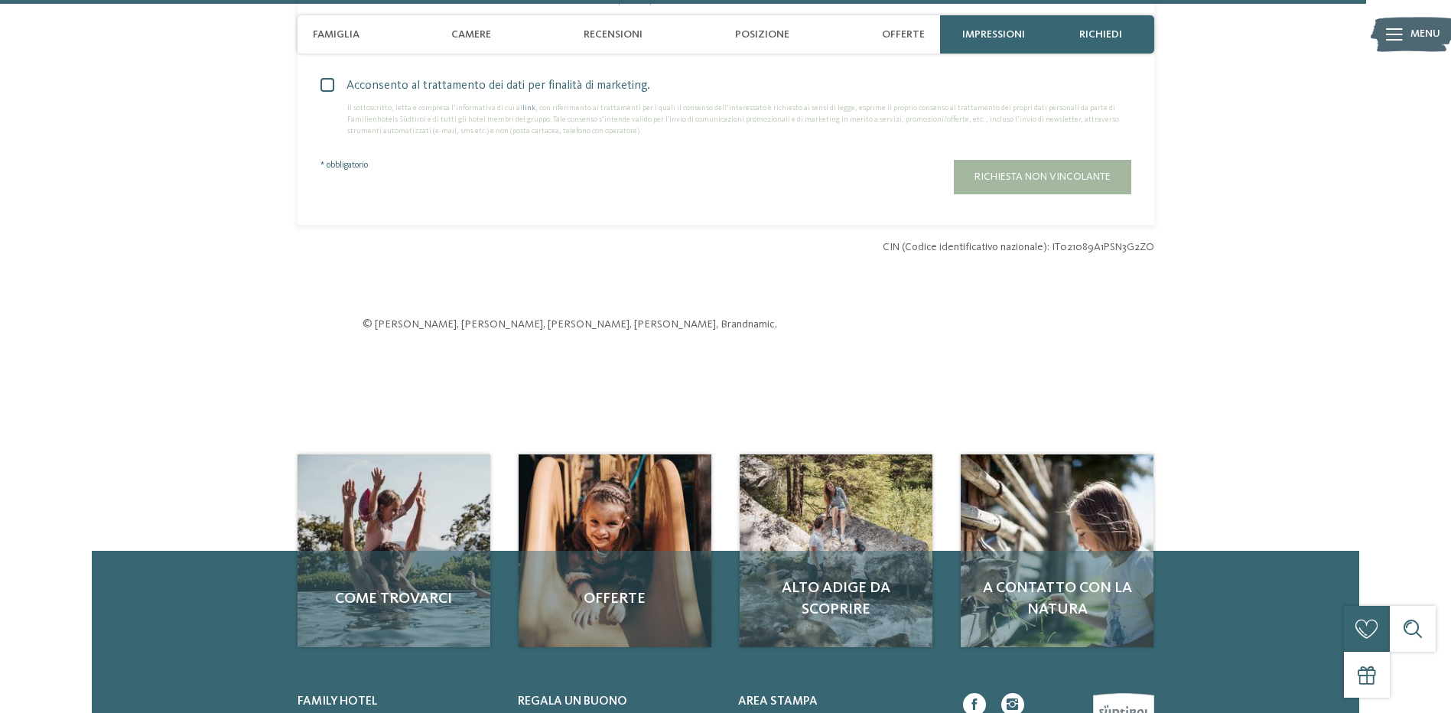
scroll to position [3977, 0]
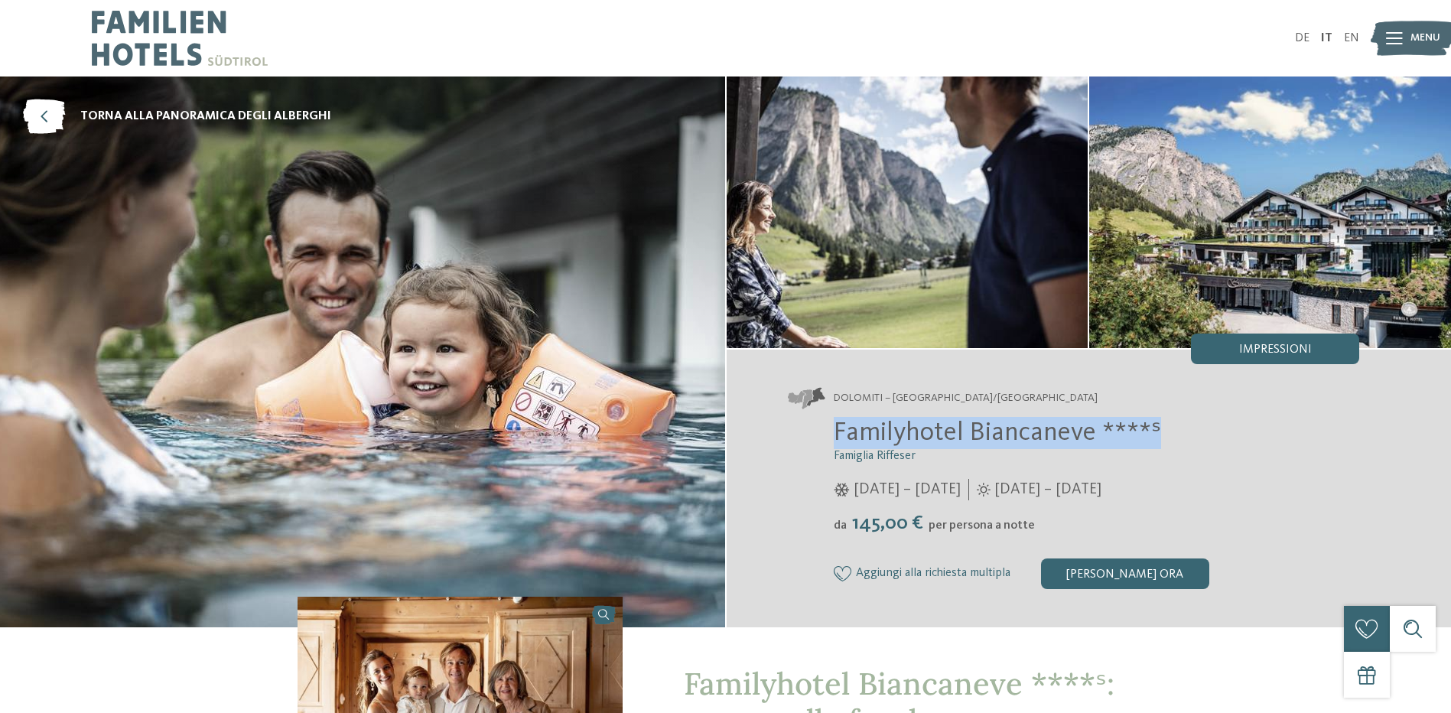
drag, startPoint x: 836, startPoint y: 434, endPoint x: 1161, endPoint y: 441, distance: 325.1
click at [1161, 441] on h2 "Familyhotel Biancaneve ****ˢ" at bounding box center [1097, 433] width 526 height 32
copy span "Familyhotel Biancaneve ****ˢ"
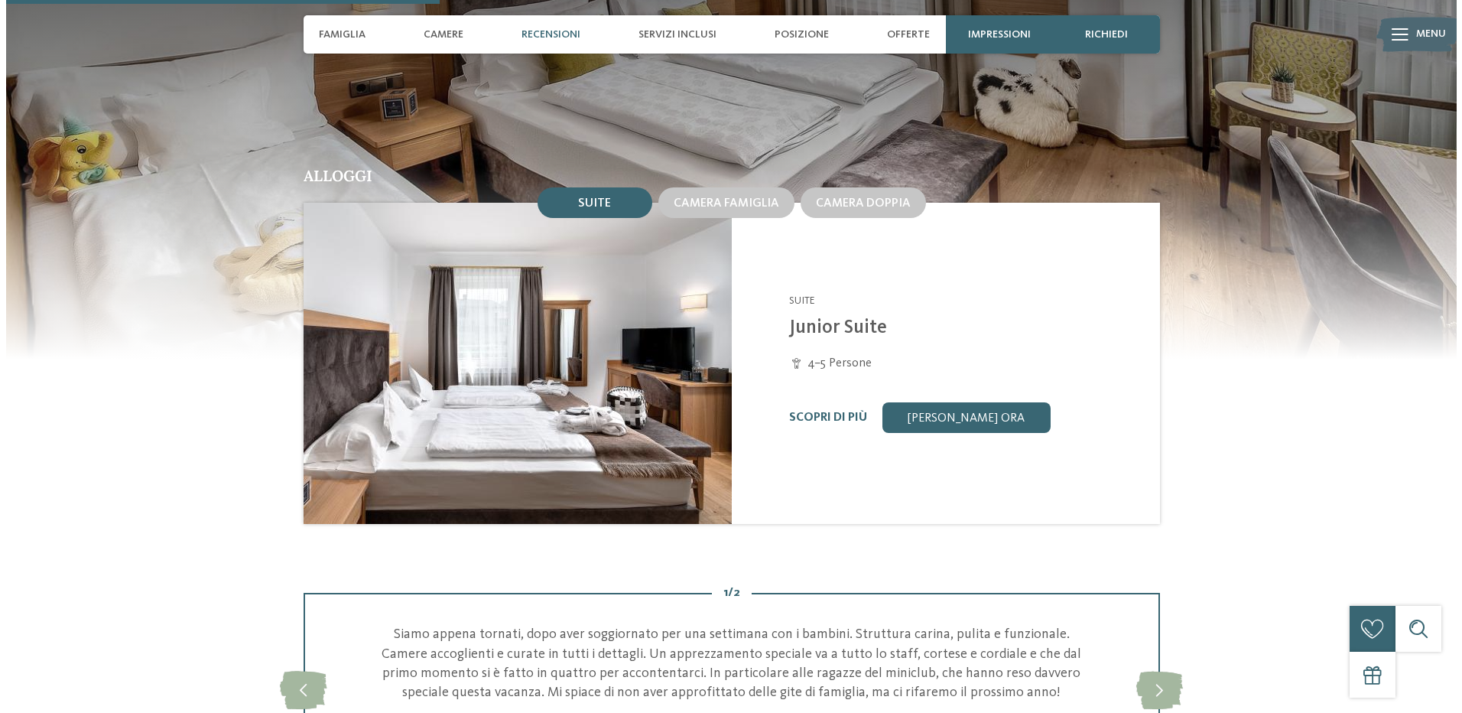
scroll to position [1529, 0]
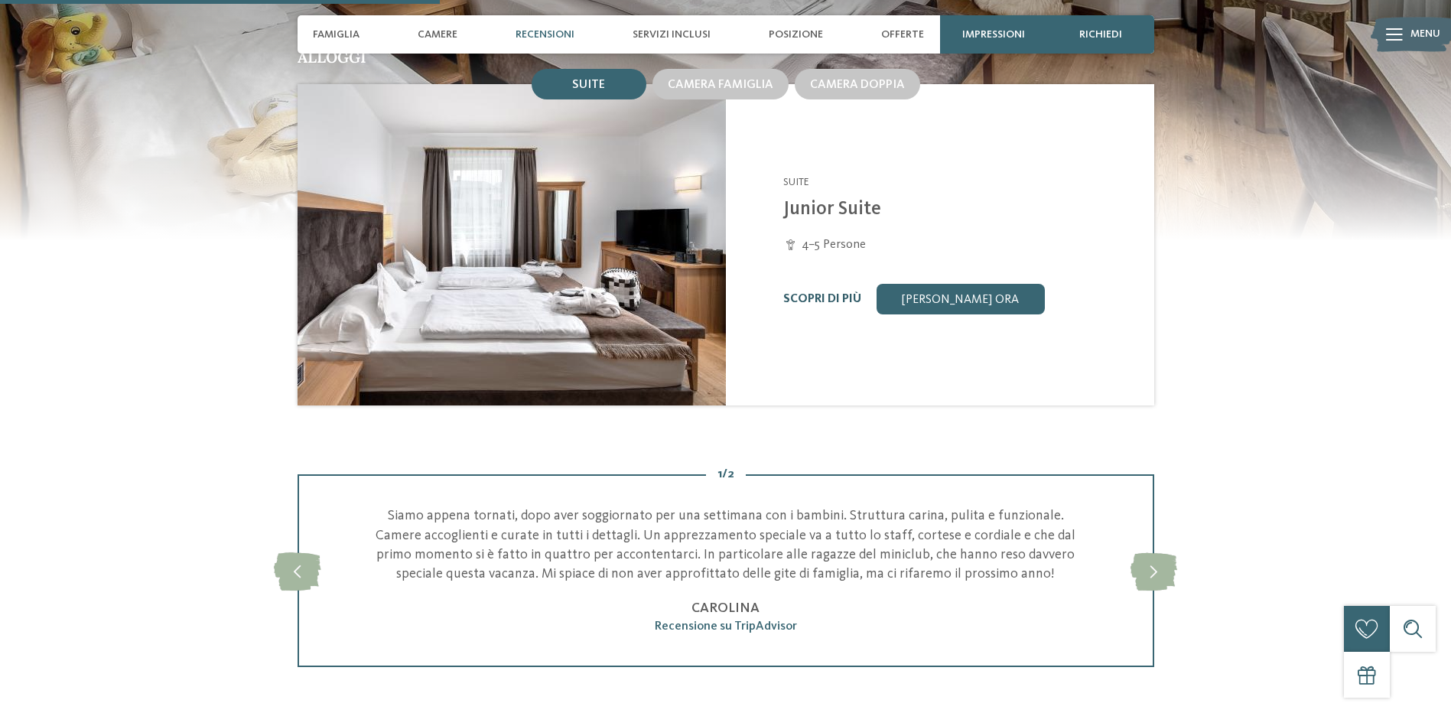
click at [801, 293] on link "Scopri di più" at bounding box center [822, 299] width 78 height 12
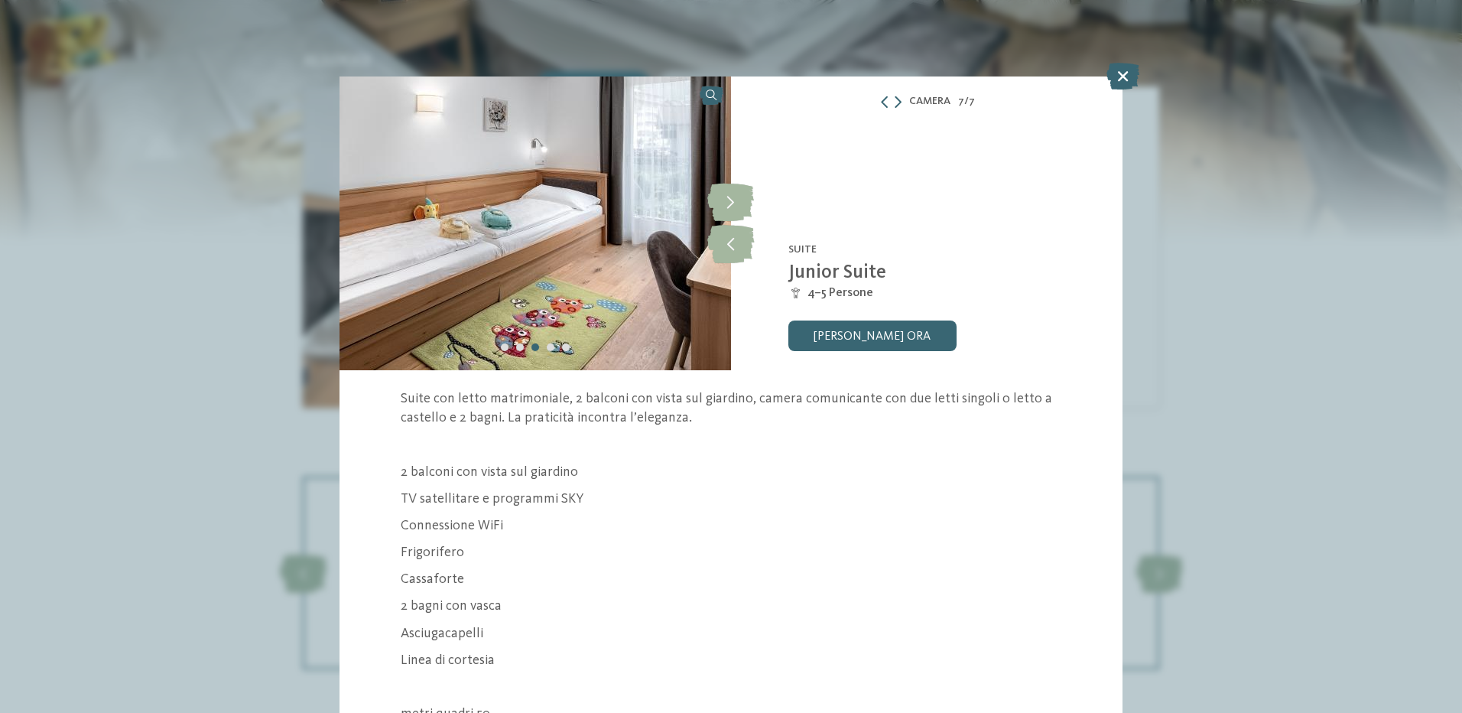
click at [1127, 80] on icon at bounding box center [1123, 76] width 33 height 27
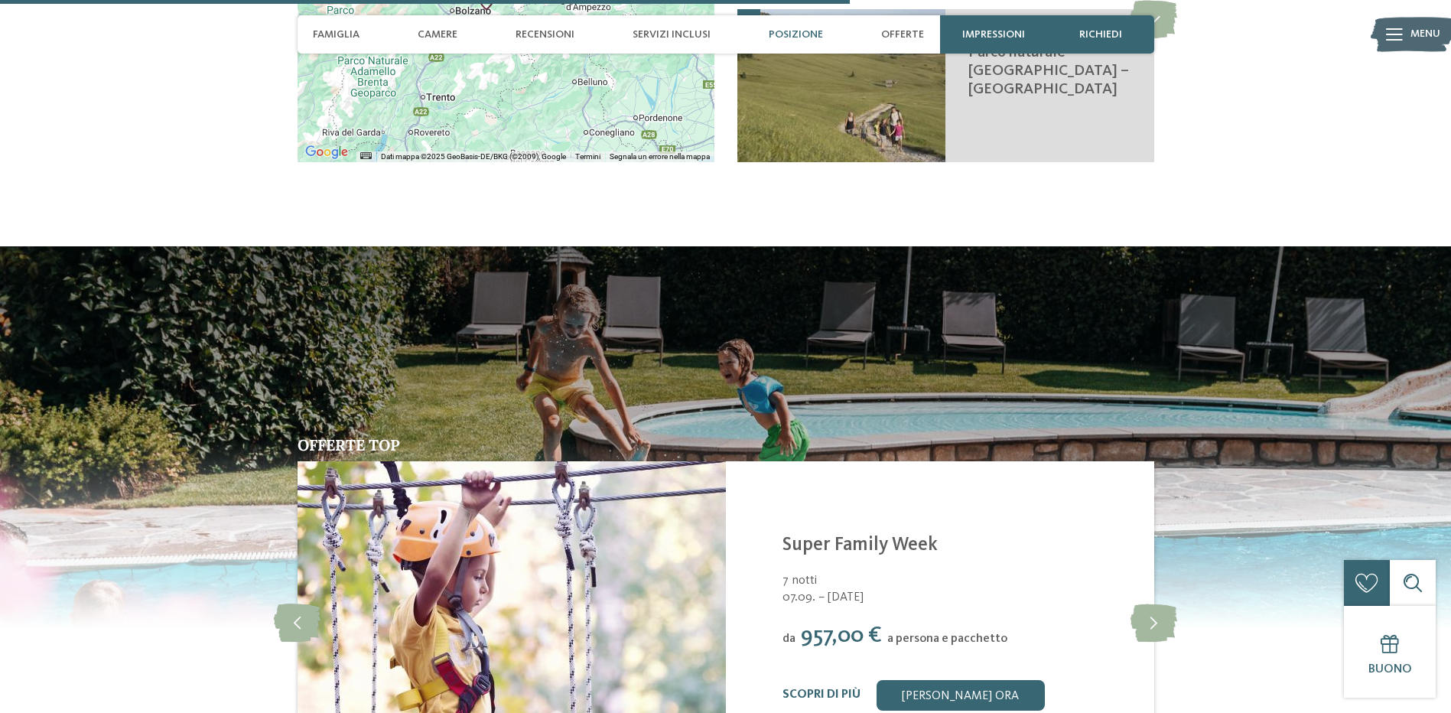
scroll to position [3059, 0]
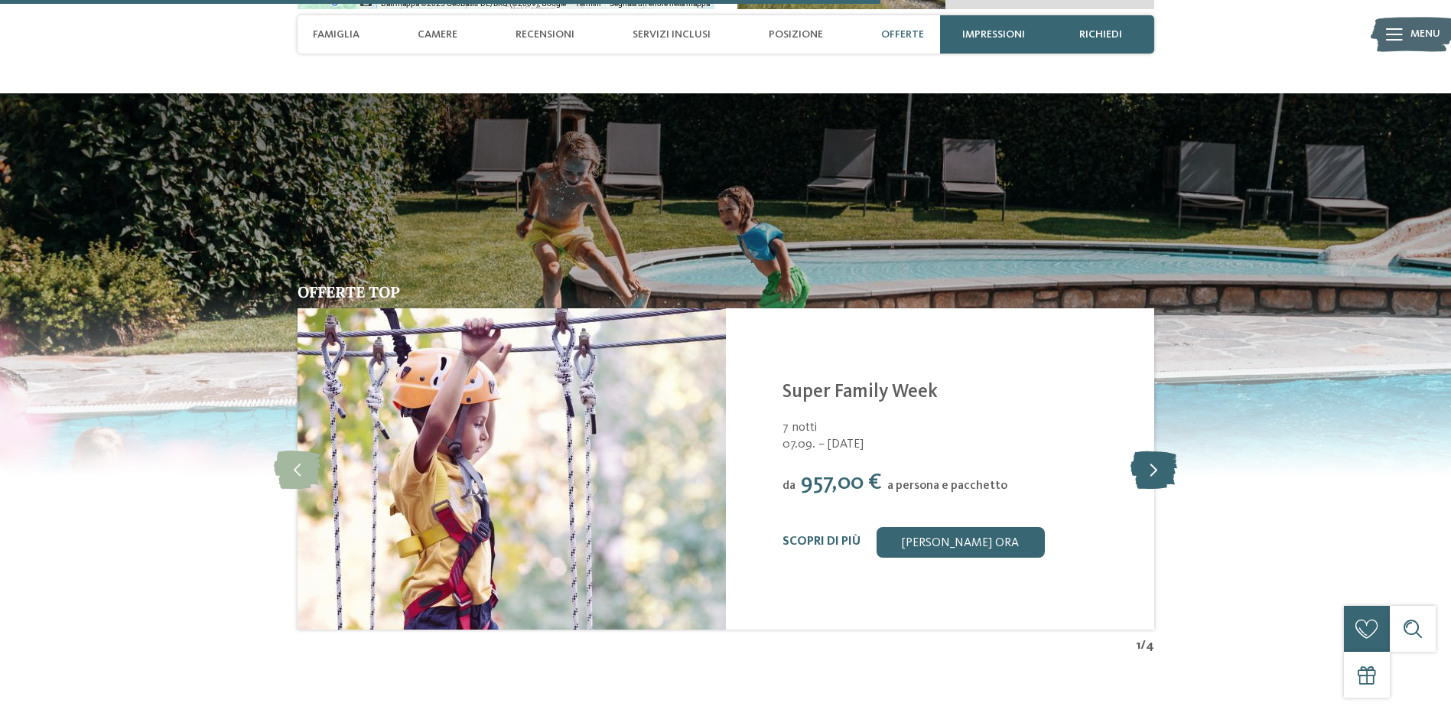
click at [1168, 457] on icon at bounding box center [1153, 469] width 47 height 38
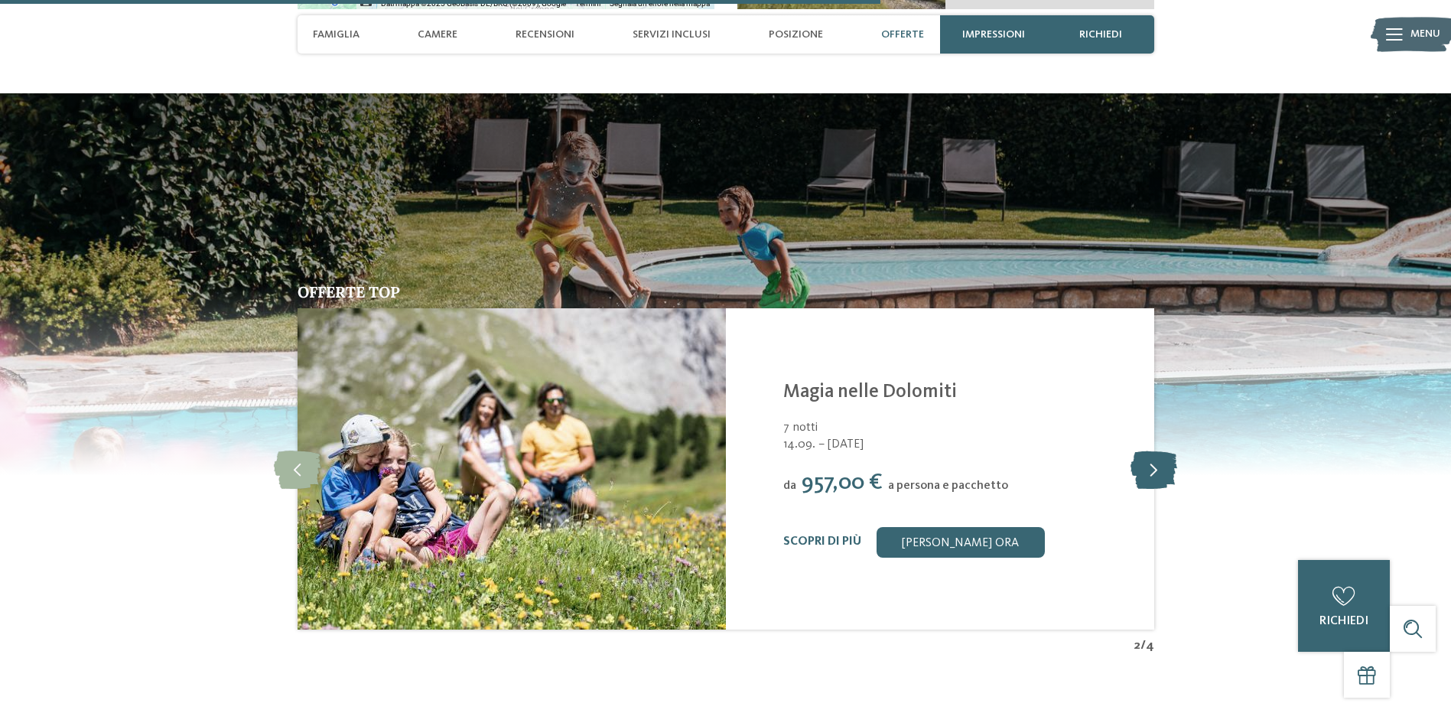
click at [1168, 453] on icon at bounding box center [1153, 469] width 47 height 38
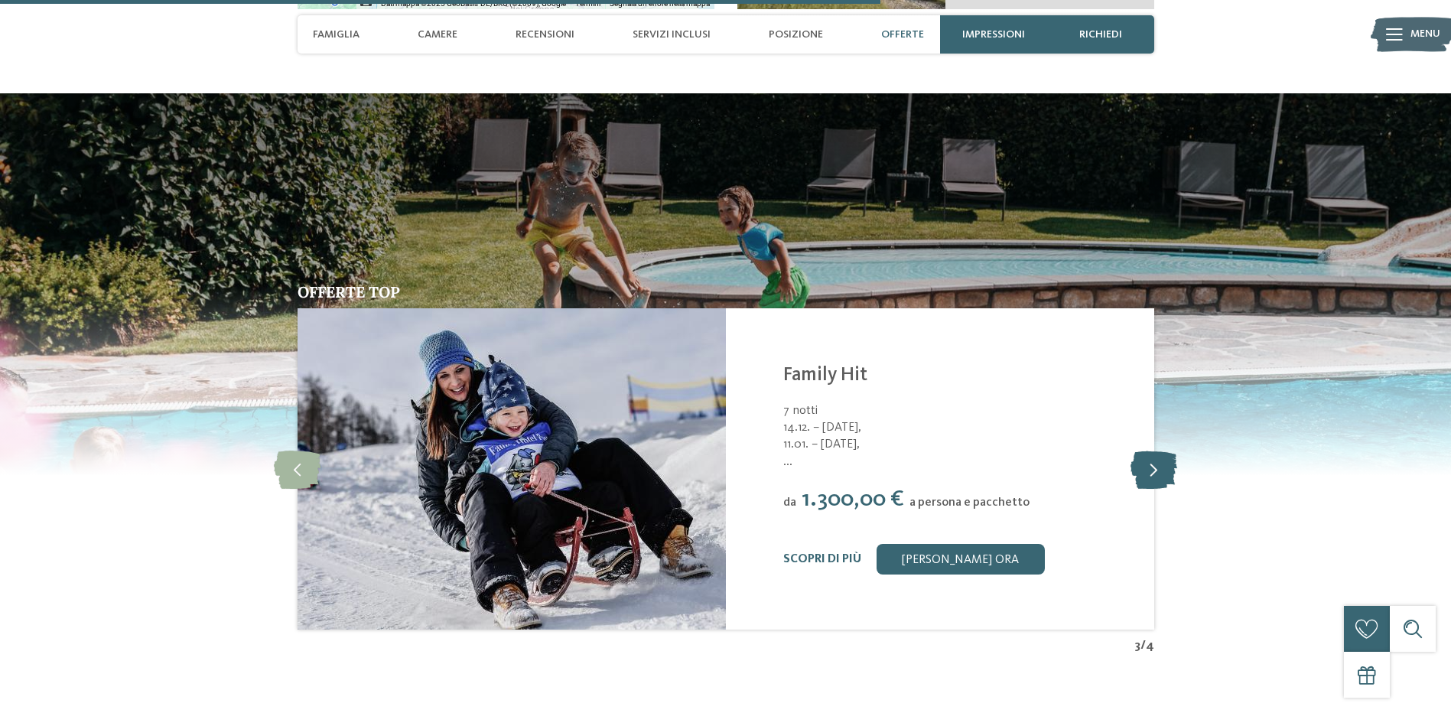
click at [1168, 452] on icon at bounding box center [1153, 469] width 47 height 38
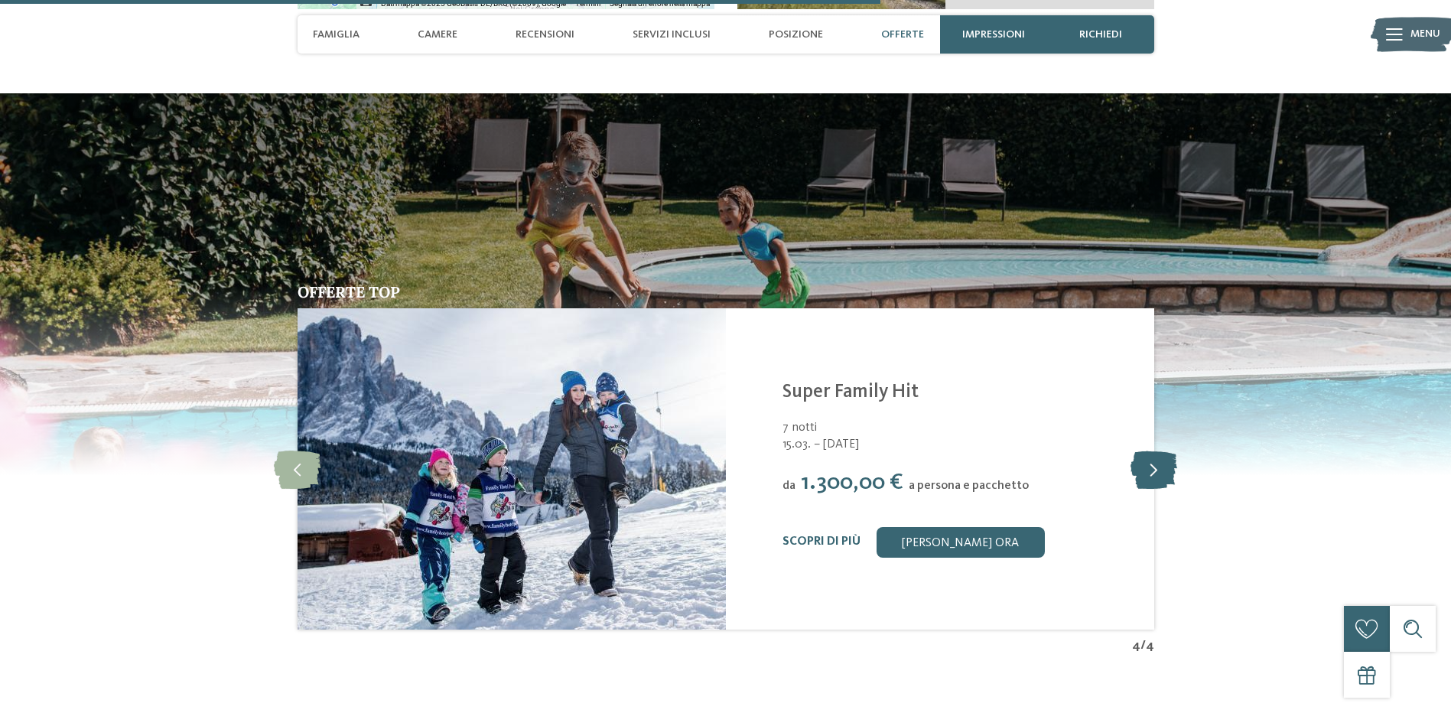
click at [1168, 452] on icon at bounding box center [1153, 469] width 47 height 38
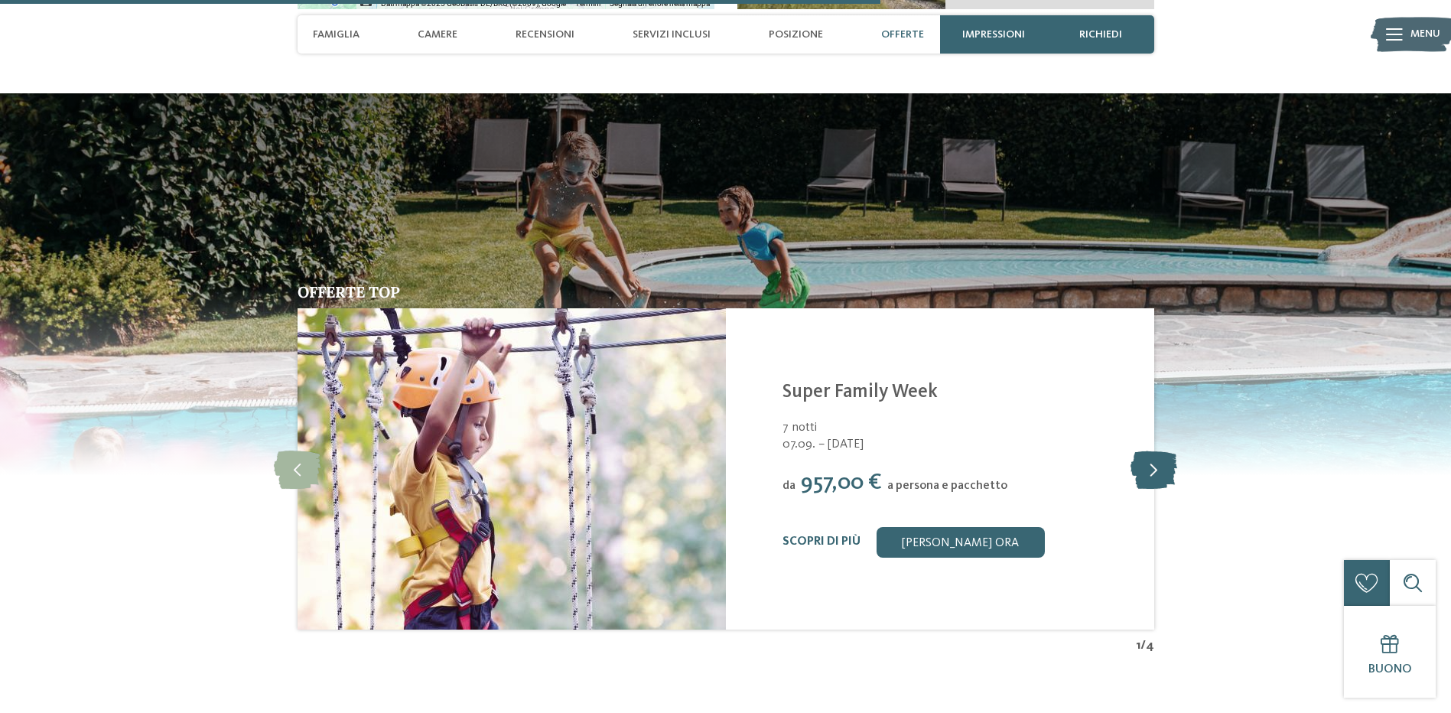
click at [1168, 452] on icon at bounding box center [1153, 469] width 47 height 38
